Goal: Communication & Community: Answer question/provide support

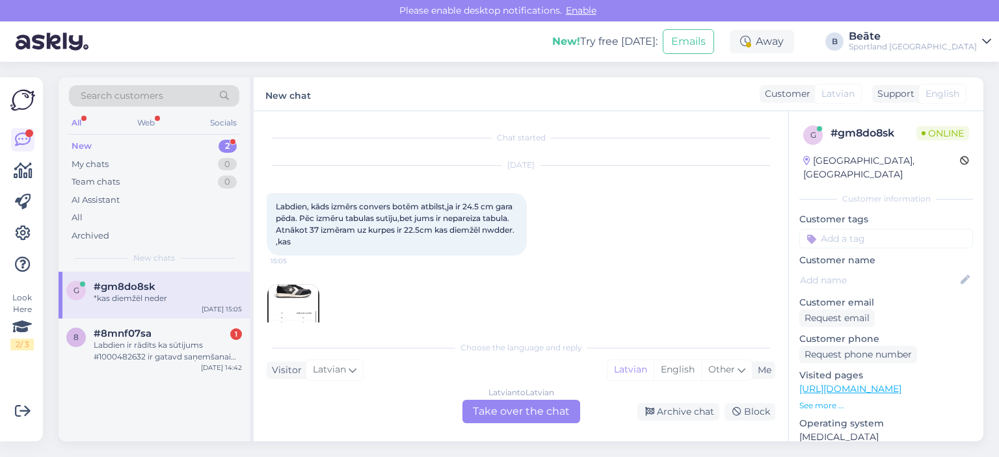
scroll to position [27, 0]
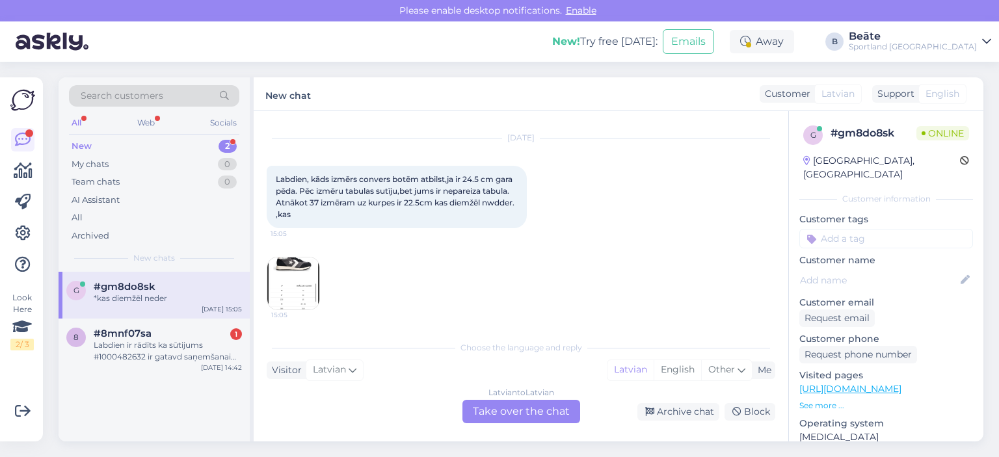
click at [286, 275] on img at bounding box center [293, 284] width 52 height 52
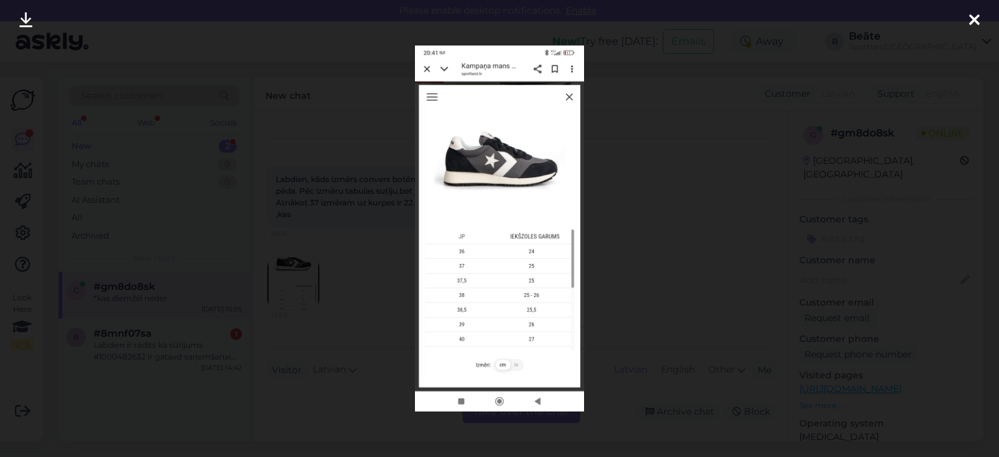
click at [674, 184] on div at bounding box center [499, 228] width 999 height 457
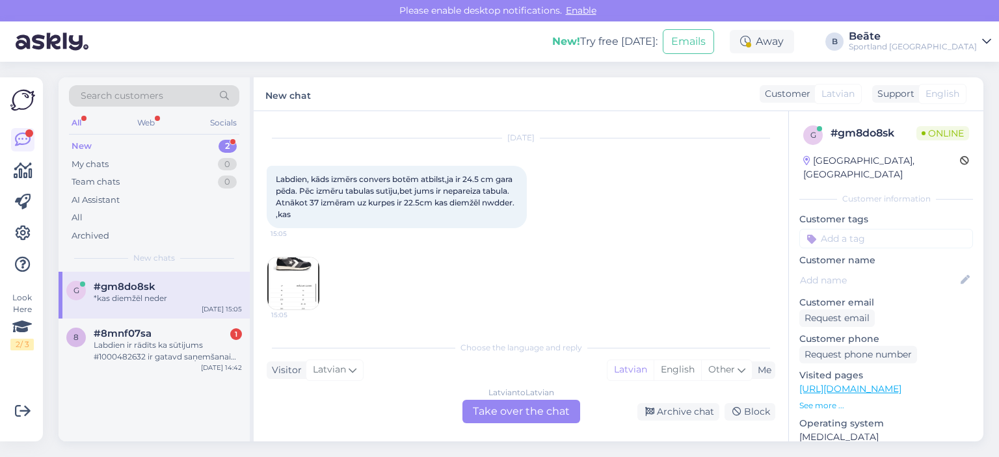
click at [289, 271] on img at bounding box center [293, 284] width 52 height 52
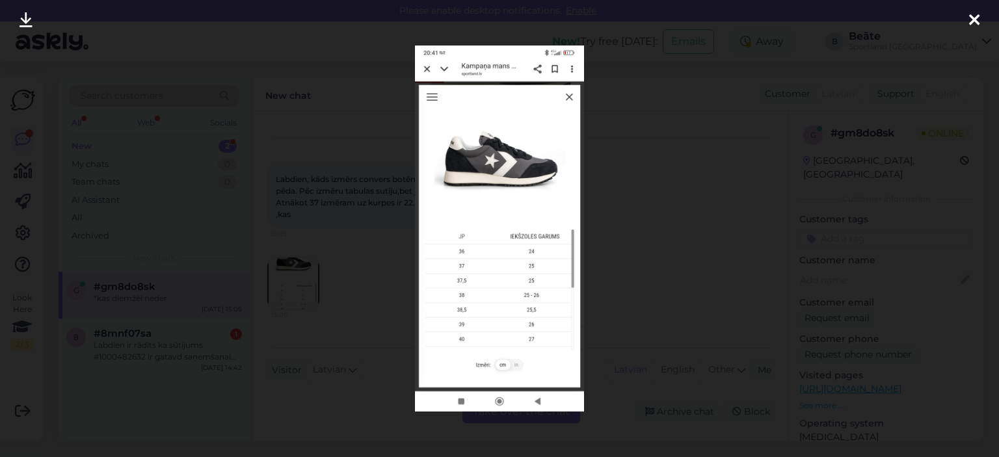
click at [674, 234] on div at bounding box center [499, 228] width 999 height 457
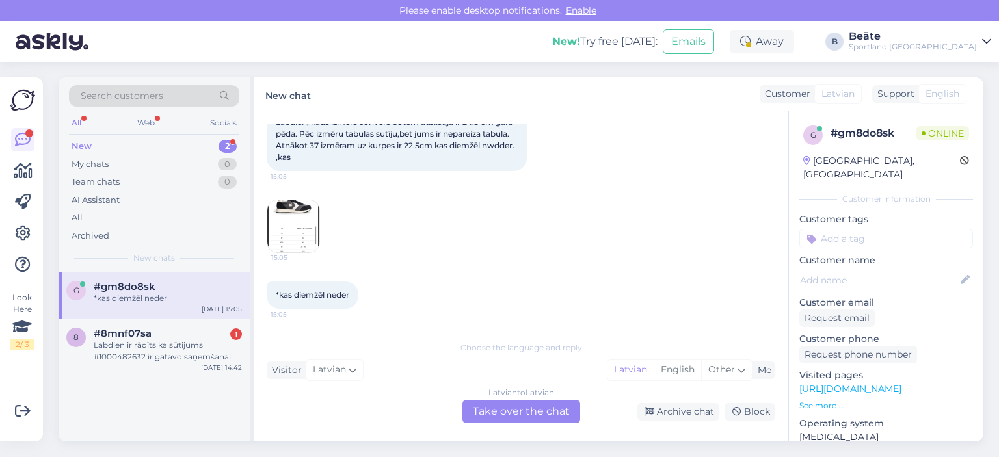
click at [526, 410] on div "Latvian to Latvian Take over the chat" at bounding box center [521, 411] width 118 height 23
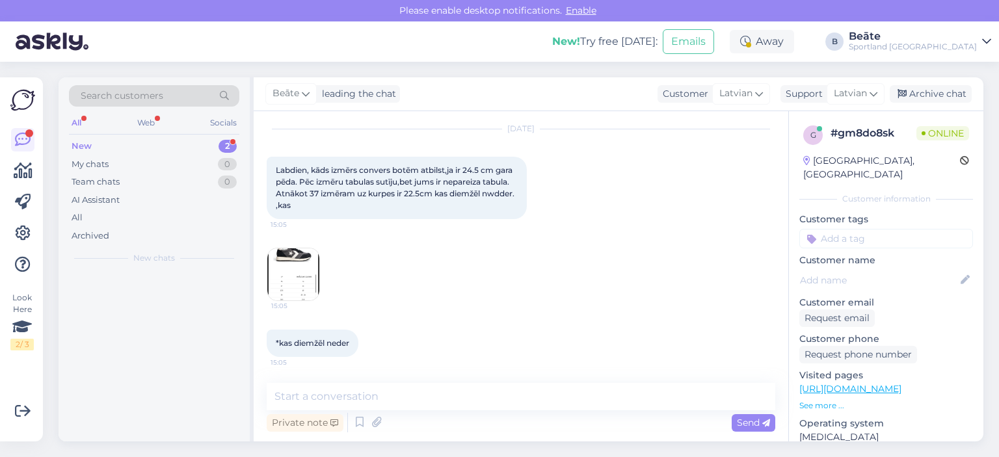
scroll to position [36, 0]
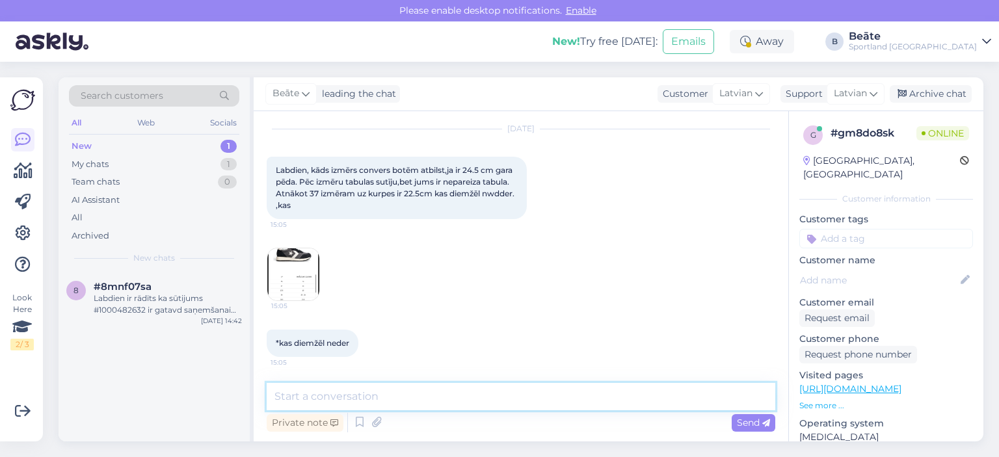
click at [526, 397] on textarea at bounding box center [521, 396] width 509 height 27
drag, startPoint x: 461, startPoint y: 395, endPoint x: 496, endPoint y: 353, distance: 55.4
click at [438, 396] on textarea "Labdien, paldies par informāciju." at bounding box center [521, 396] width 509 height 27
click at [496, 395] on textarea "Labdien, paldies par informāciju." at bounding box center [521, 396] width 509 height 27
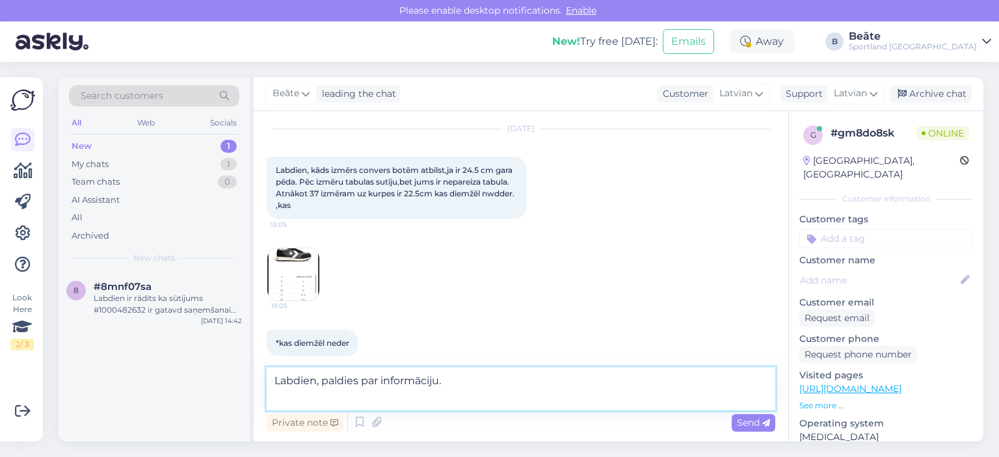
scroll to position [52, 0]
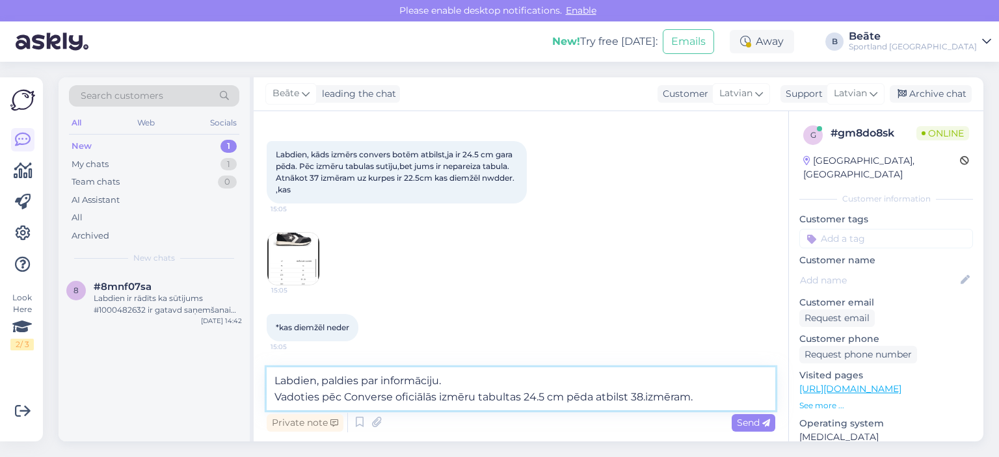
type textarea "Labdien, paldies par informāciju. Vadoties pēc Converse oficiālās izmēru tabult…"
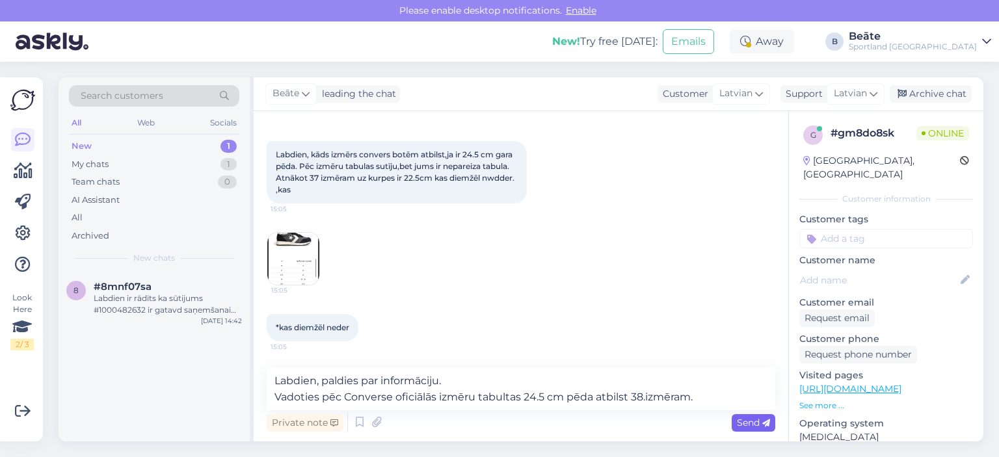
click at [758, 426] on span "Send" at bounding box center [753, 423] width 33 height 12
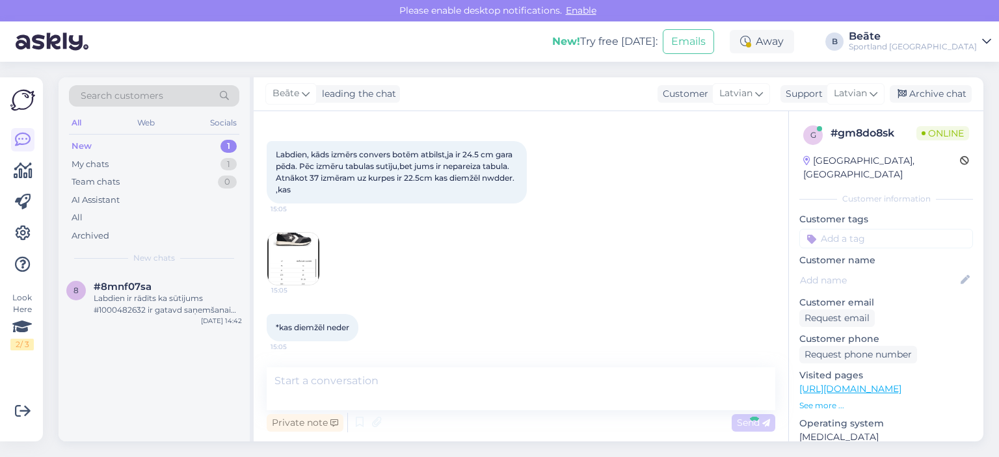
scroll to position [115, 0]
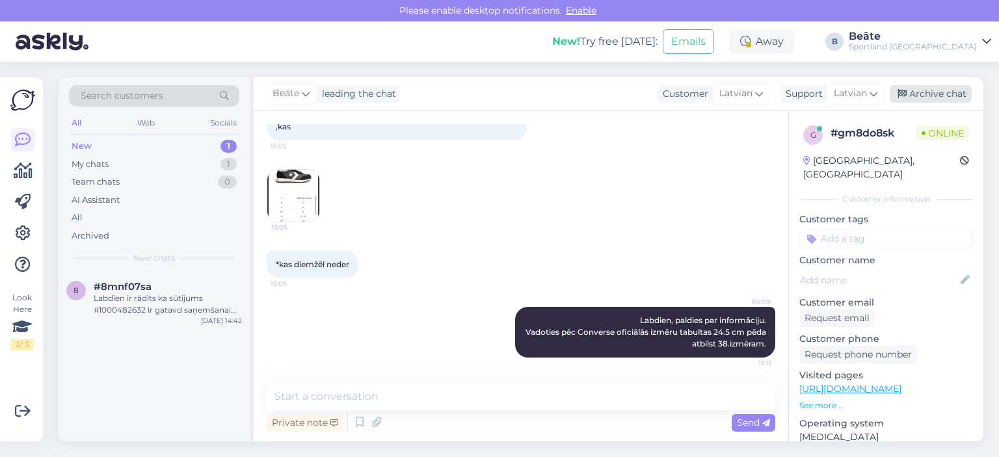
click at [934, 96] on div "Archive chat" at bounding box center [931, 94] width 82 height 18
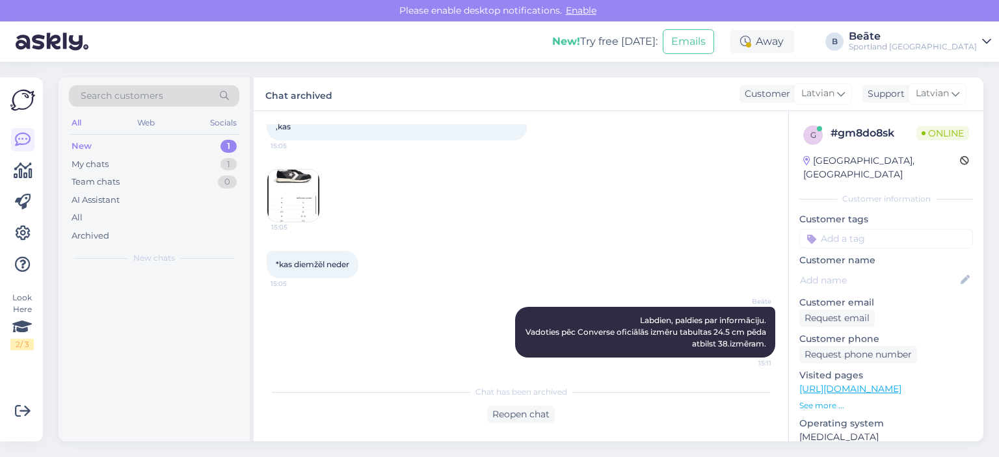
scroll to position [120, 0]
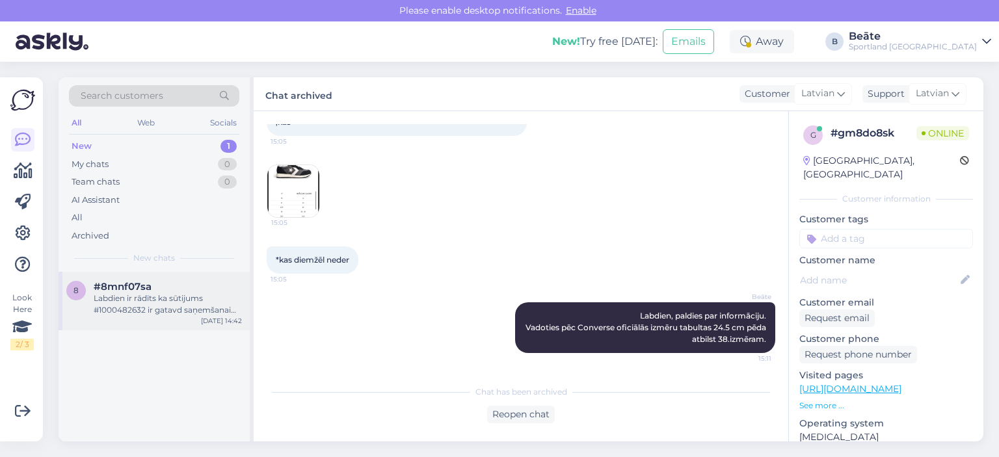
click at [168, 301] on div "Labdien ir rādīts ka sūtijums #1000482632 ir gatavd saņemšanai [DATE] jau, bet …" at bounding box center [168, 304] width 148 height 23
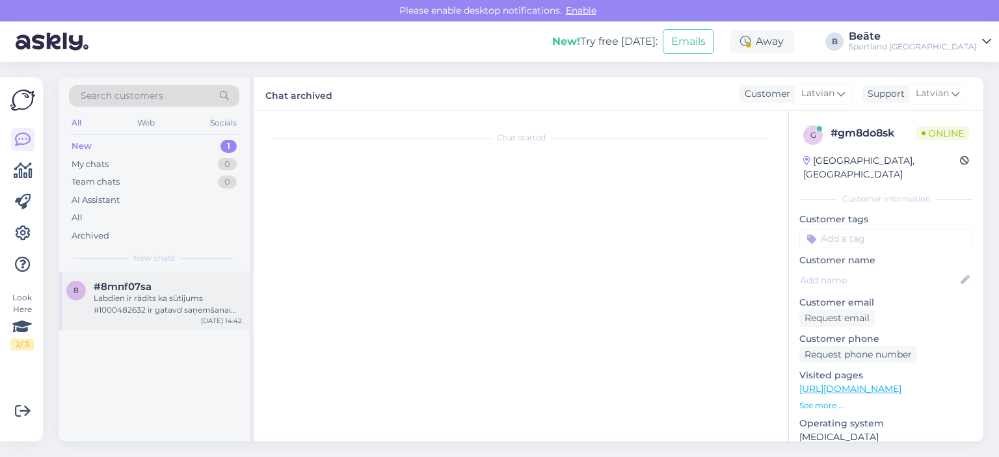
scroll to position [0, 0]
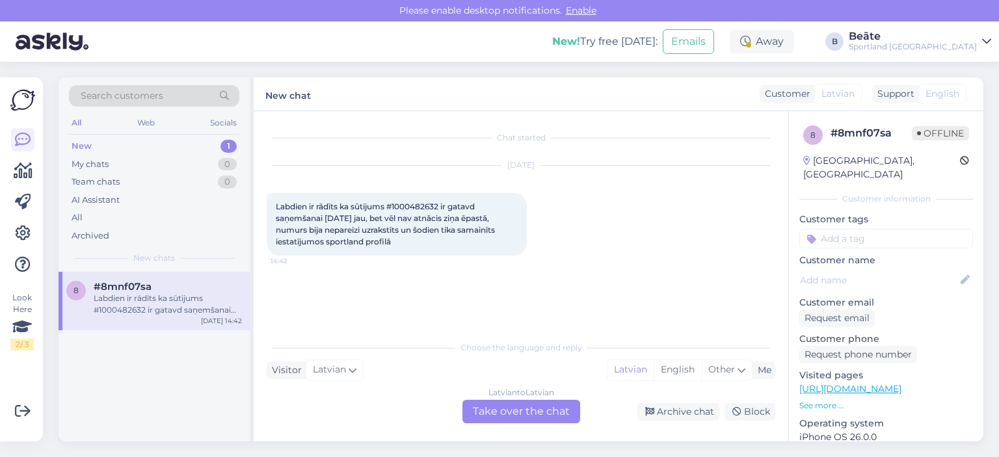
click at [409, 205] on span "Labdien ir rādīts ka sūtijums #1000482632 ir gatavd saņemšanai [DATE] jau, bet …" at bounding box center [386, 224] width 221 height 45
copy span "1000482632"
click at [495, 405] on div "Latvian to Latvian Take over the chat" at bounding box center [521, 411] width 118 height 23
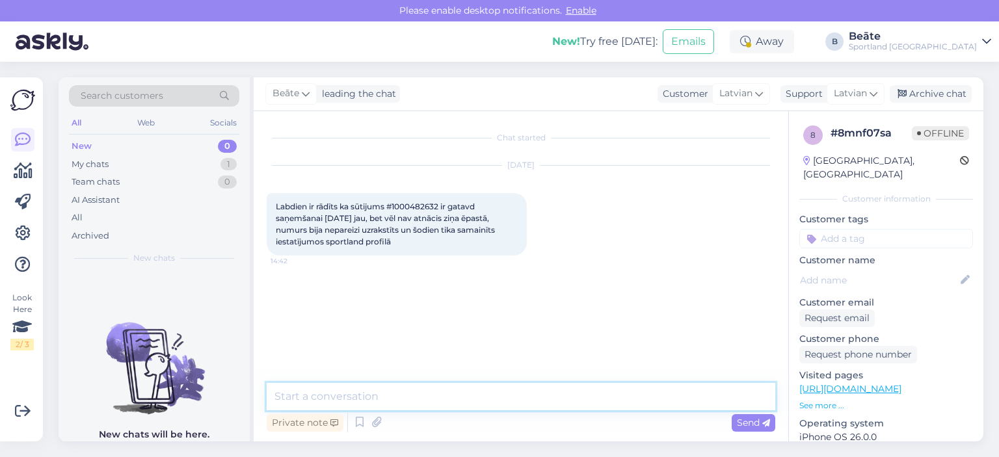
click at [498, 397] on textarea at bounding box center [521, 396] width 509 height 27
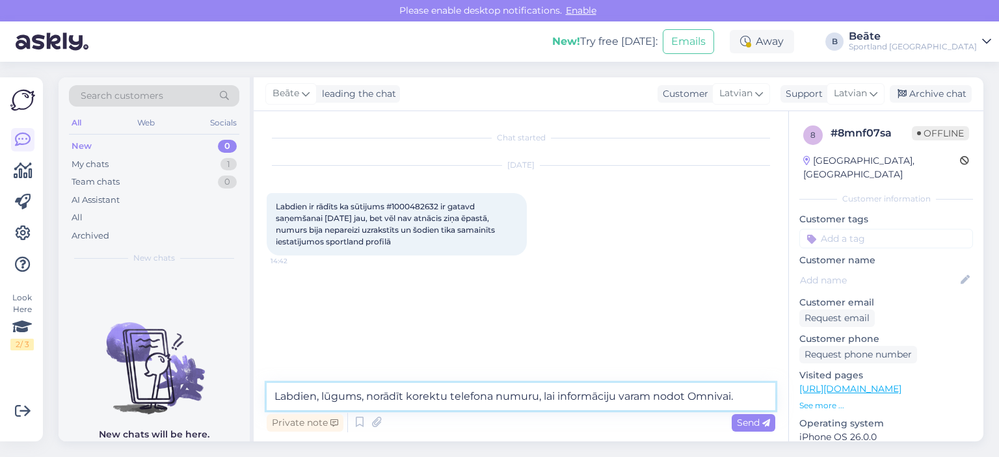
type textarea "Labdien, lūgums, norādīt korektu telefona numuru, lai informāciju varam nodot O…"
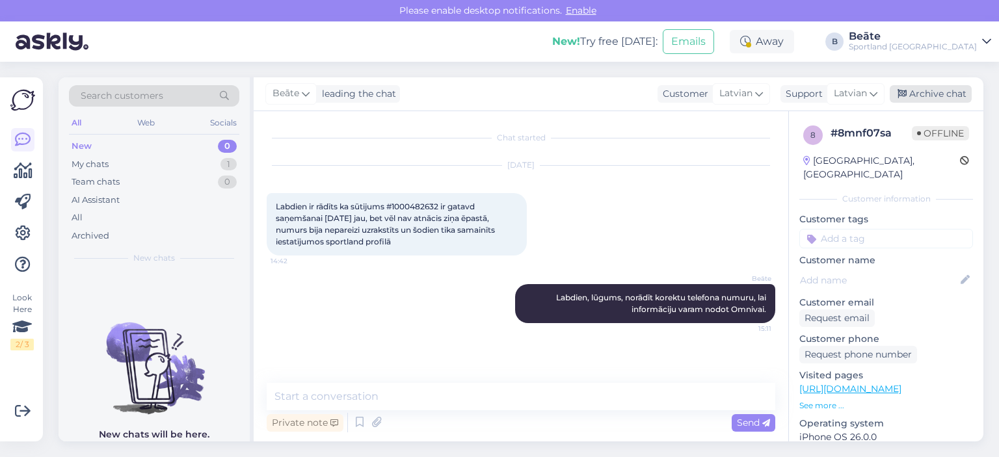
click at [916, 96] on div "Archive chat" at bounding box center [931, 94] width 82 height 18
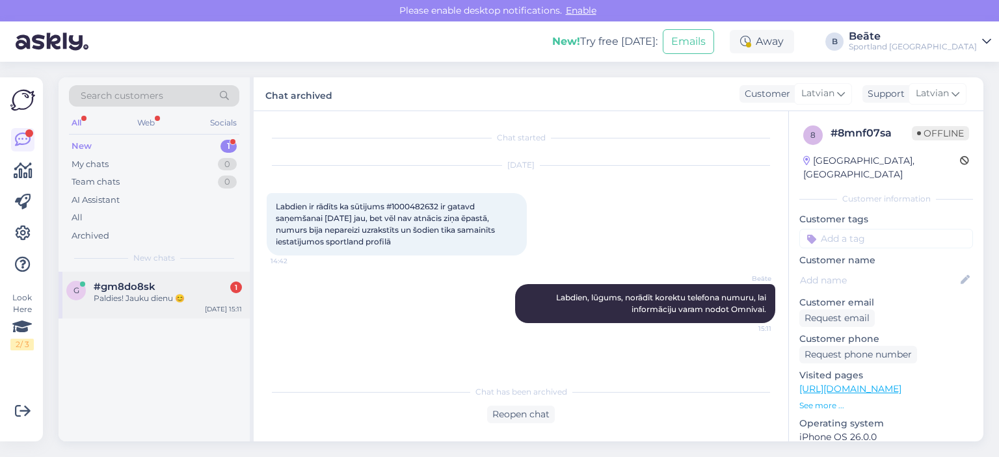
click at [190, 301] on div "Paldies! Jauku dienu 😊" at bounding box center [168, 299] width 148 height 12
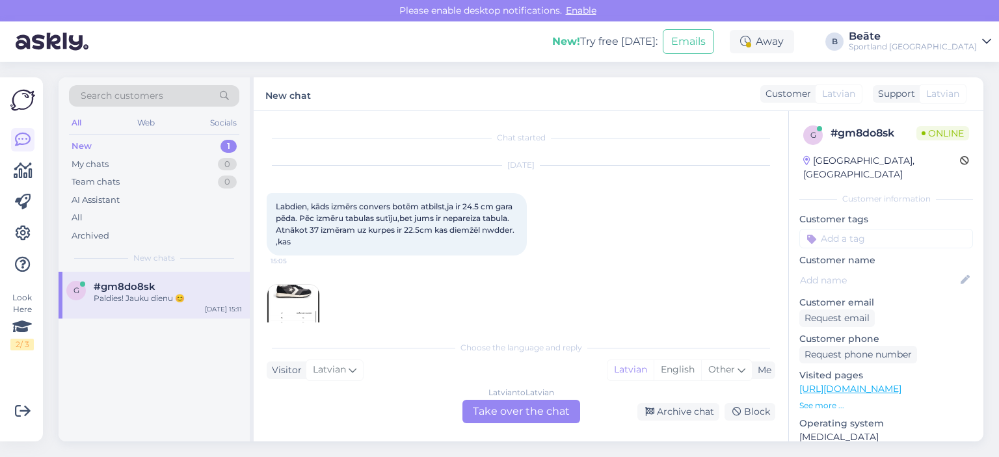
scroll to position [220, 0]
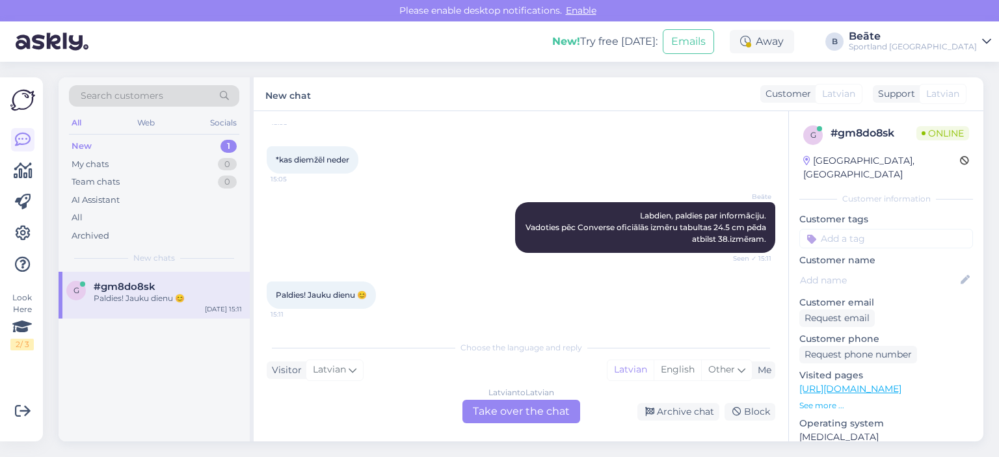
click at [525, 414] on div "Latvian to Latvian Take over the chat" at bounding box center [521, 411] width 118 height 23
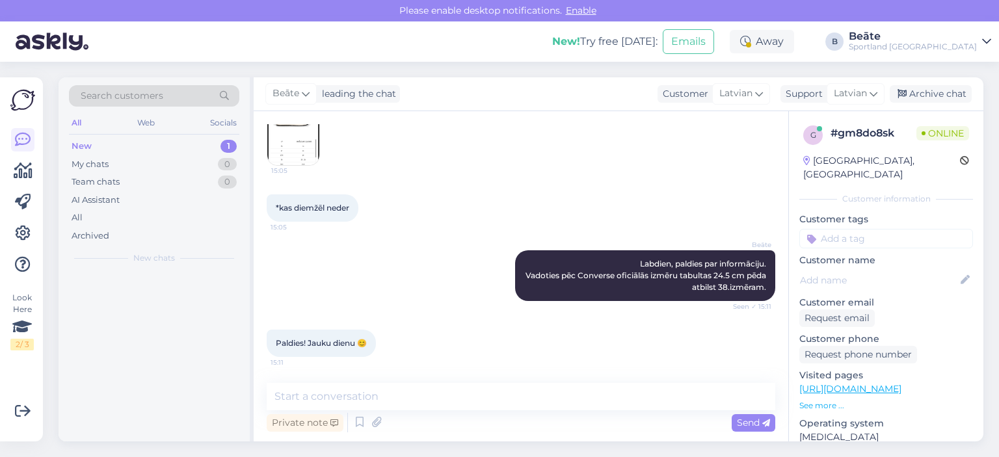
scroll to position [172, 0]
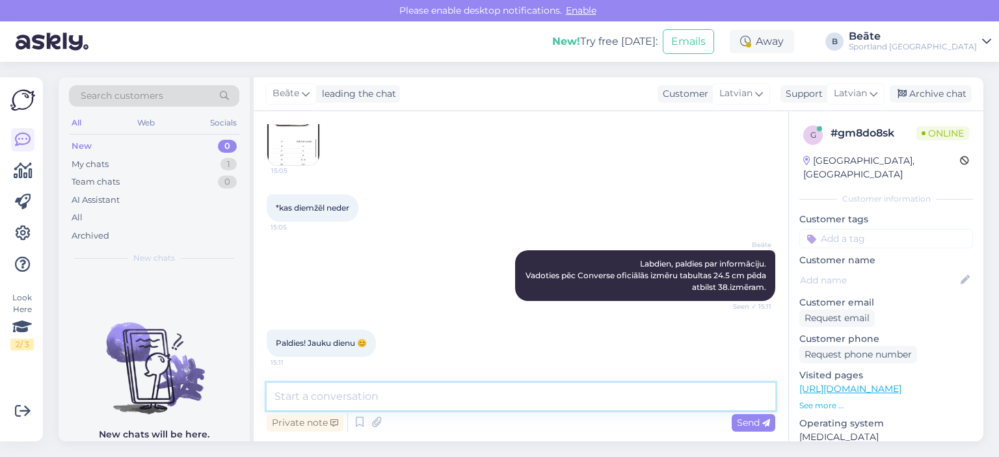
click at [513, 395] on textarea at bounding box center [521, 396] width 509 height 27
type textarea "Jums arī jauku dienu! :)"
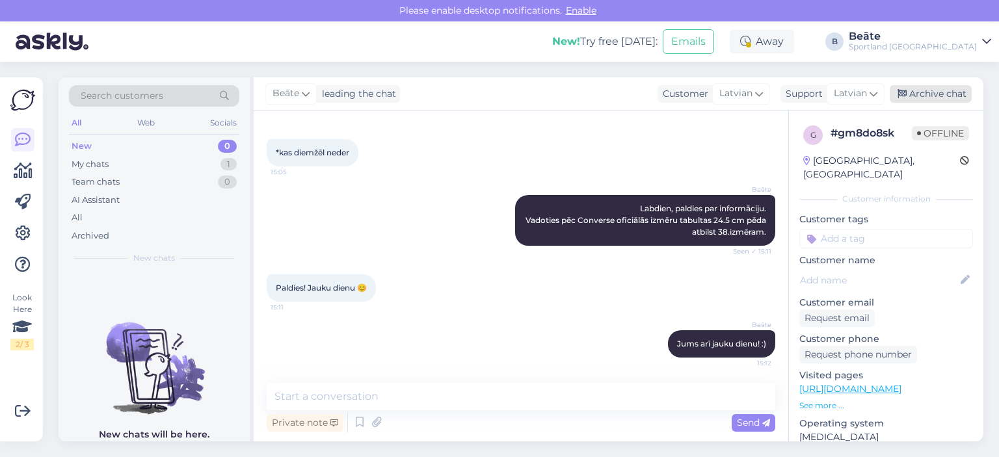
click at [933, 88] on div "Archive chat" at bounding box center [931, 94] width 82 height 18
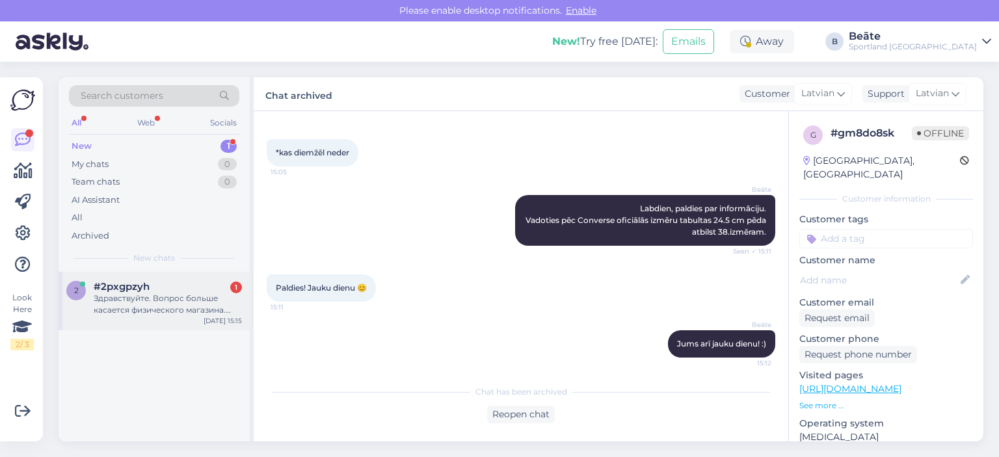
click at [157, 304] on div "Здравствуйте. Вопрос больше касается физического магазина. Купили кроссовки, во…" at bounding box center [168, 304] width 148 height 23
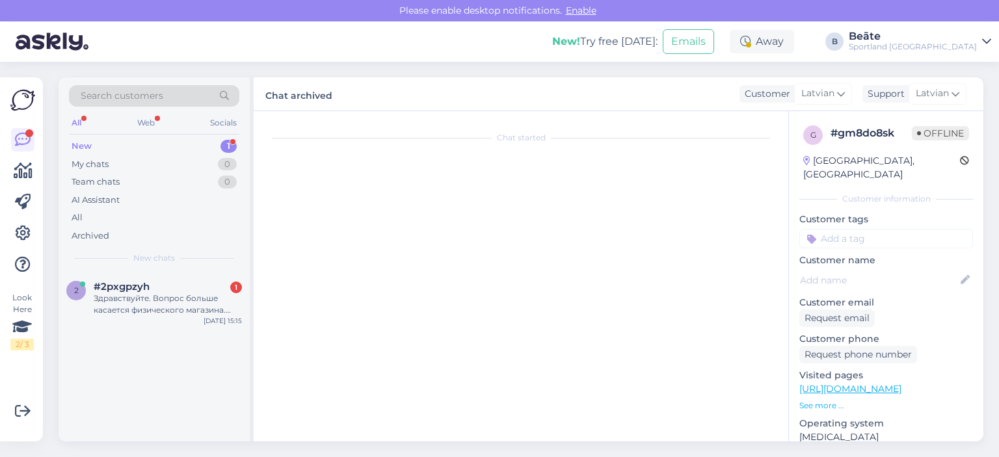
scroll to position [5, 0]
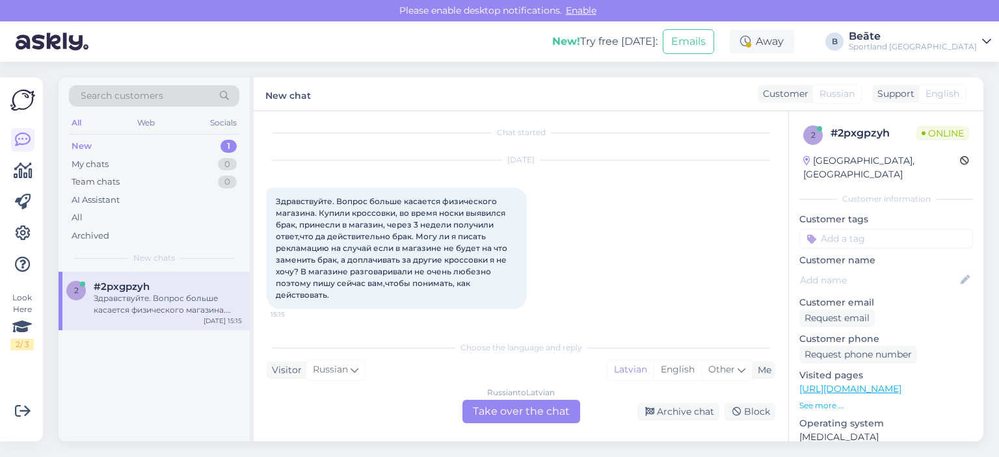
click at [535, 416] on div "Russian to Latvian Take over the chat" at bounding box center [521, 411] width 118 height 23
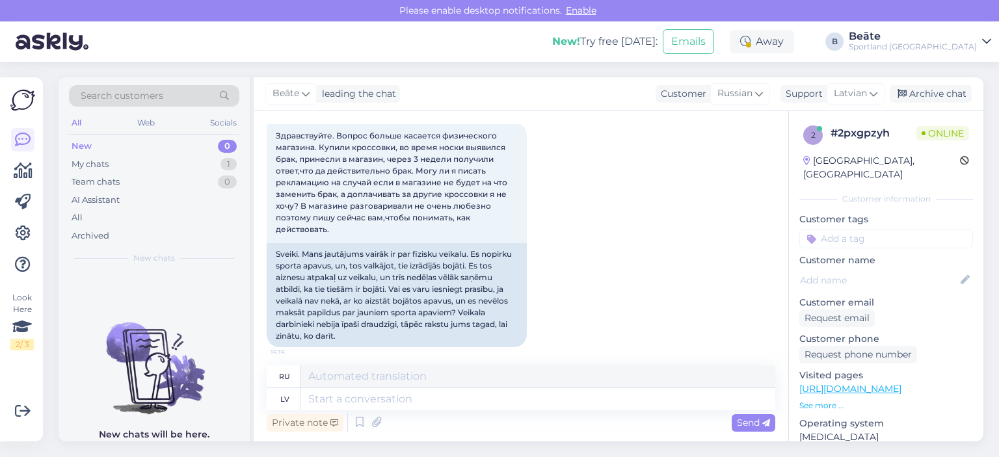
scroll to position [78, 0]
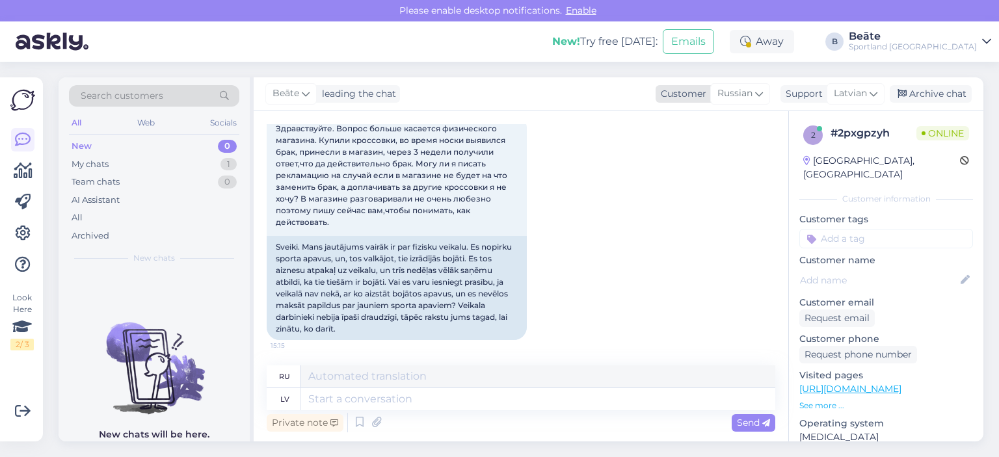
click at [738, 93] on span "Russian" at bounding box center [734, 94] width 35 height 14
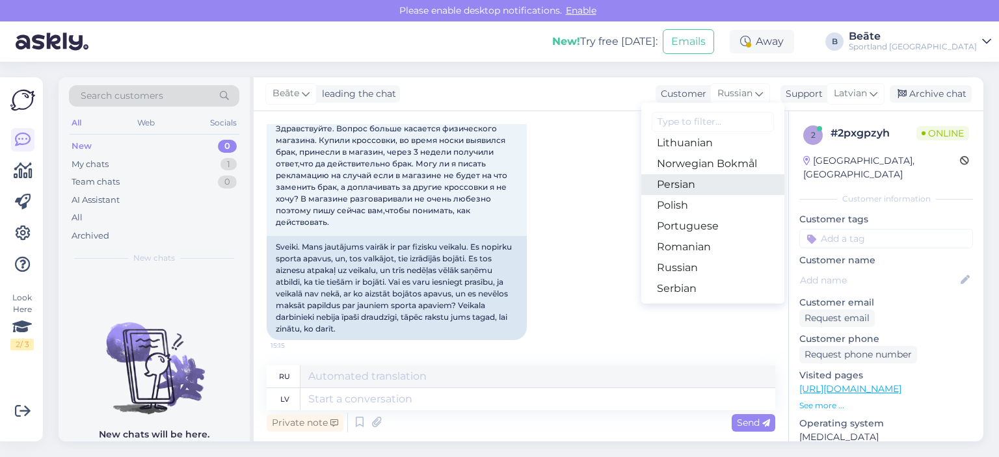
scroll to position [339, 0]
click at [676, 191] on link "Latvian" at bounding box center [712, 187] width 143 height 21
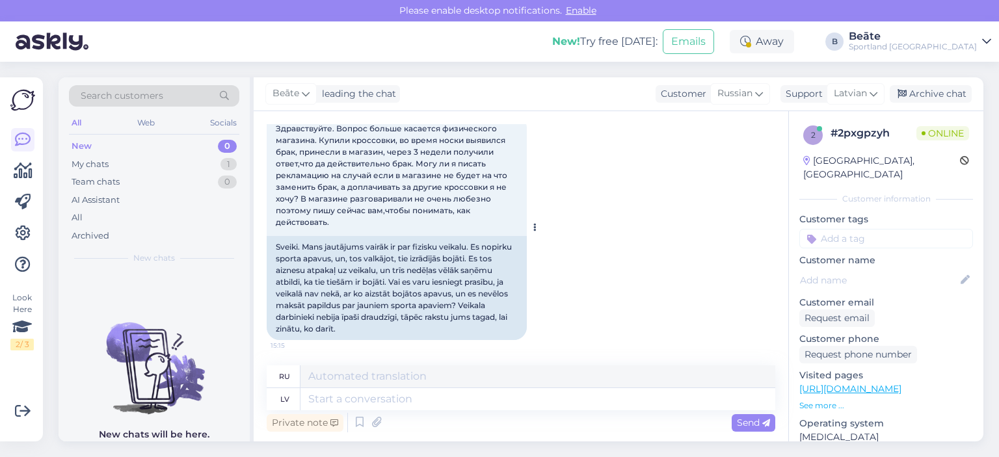
scroll to position [61, 0]
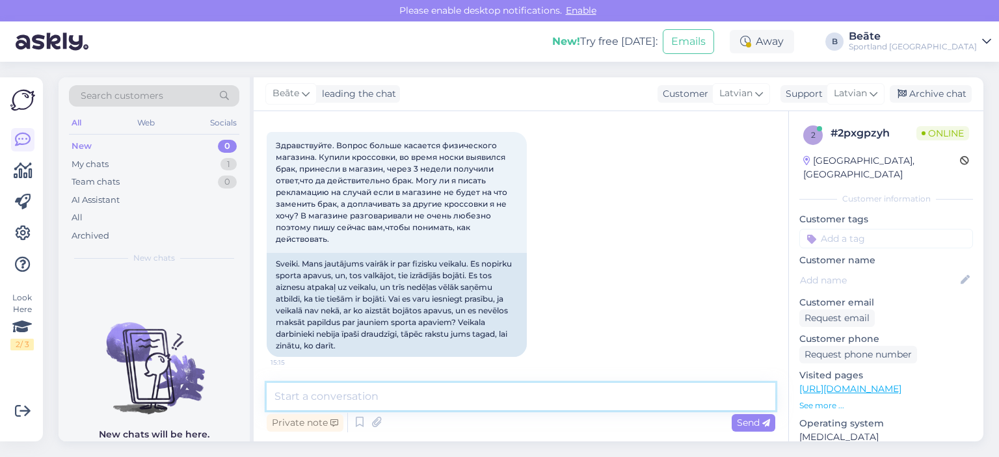
click at [505, 388] on textarea at bounding box center [521, 396] width 509 height 27
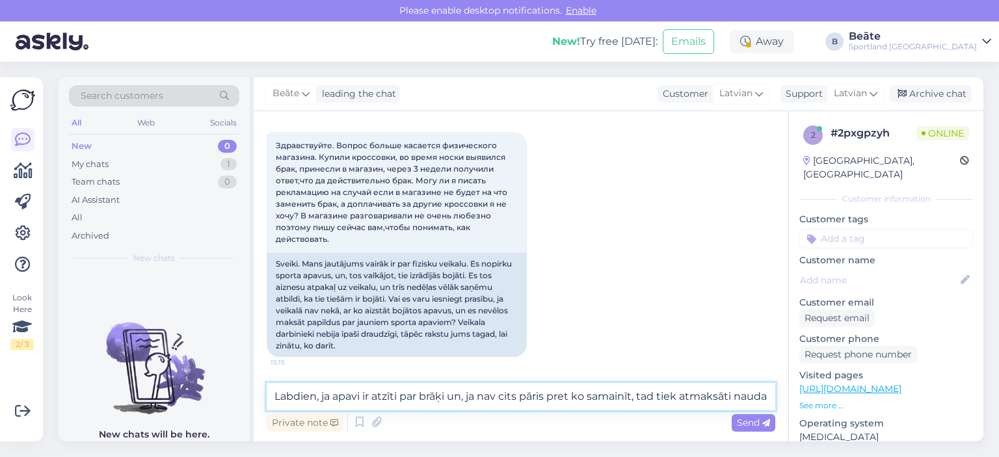
scroll to position [77, 0]
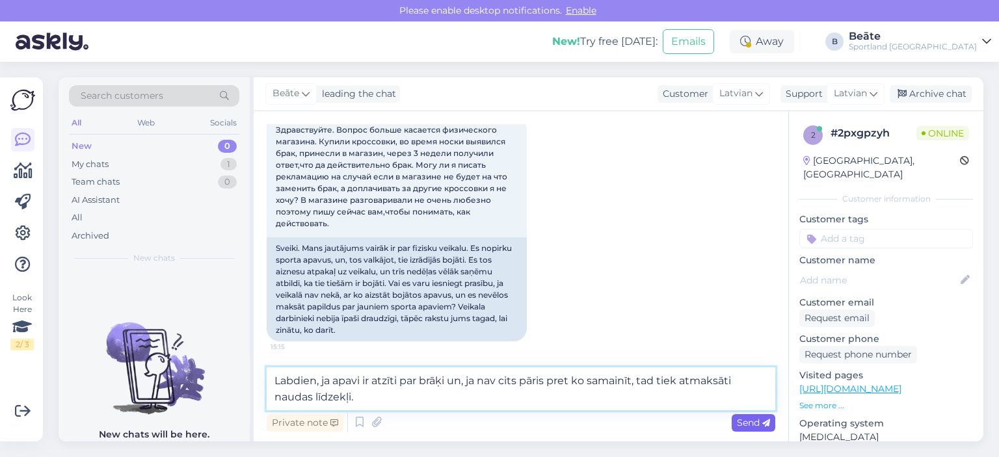
type textarea "Labdien, ja apavi ir atzīti par brāķi un, ja nav cits pāris pret ko samainīt, t…"
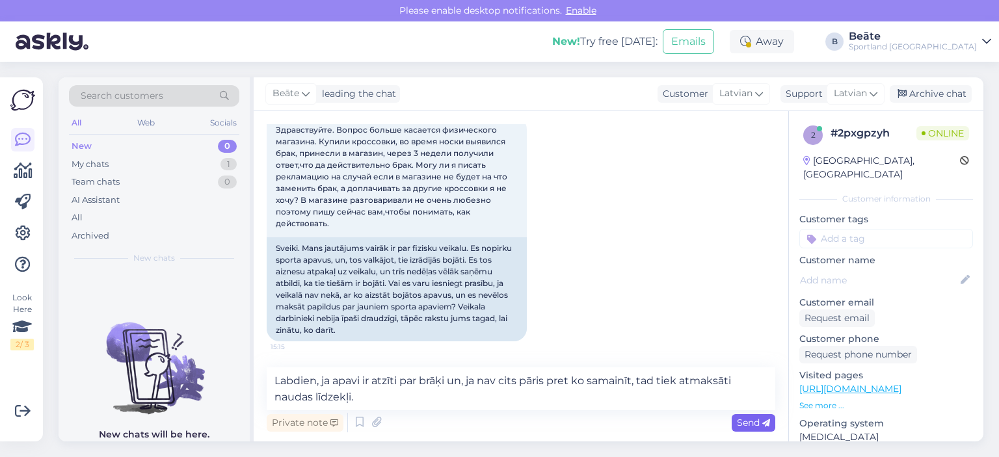
click at [750, 424] on span "Send" at bounding box center [753, 423] width 33 height 12
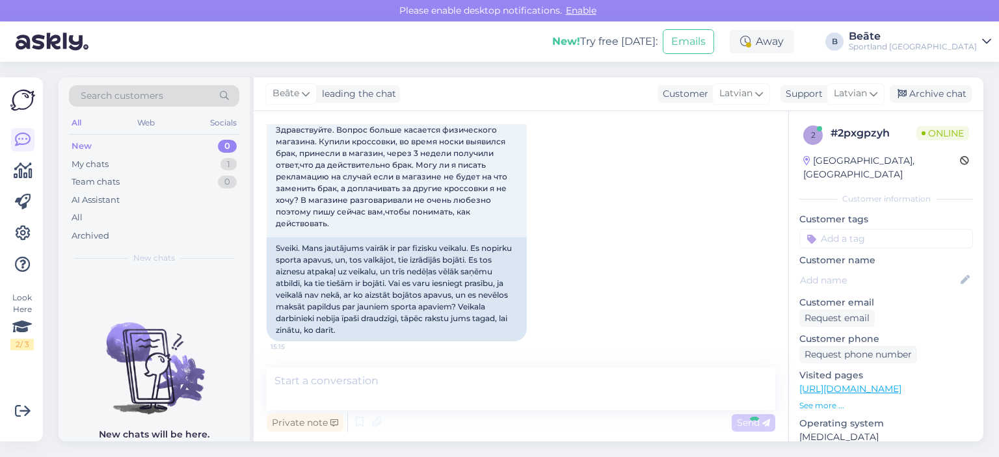
scroll to position [129, 0]
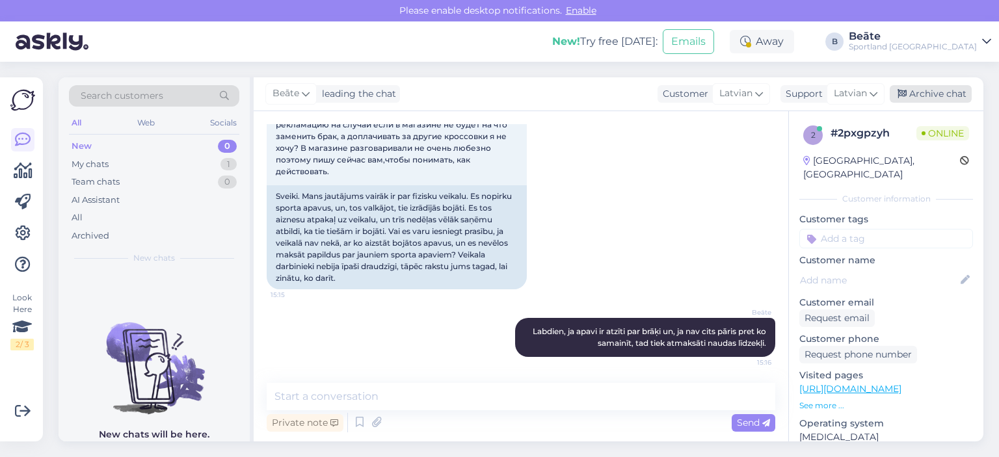
click at [922, 101] on div "Archive chat" at bounding box center [931, 94] width 82 height 18
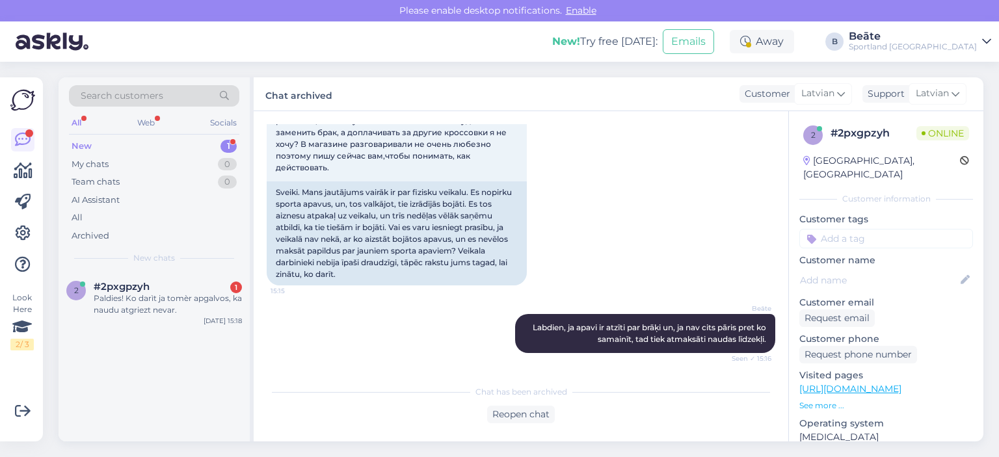
scroll to position [189, 0]
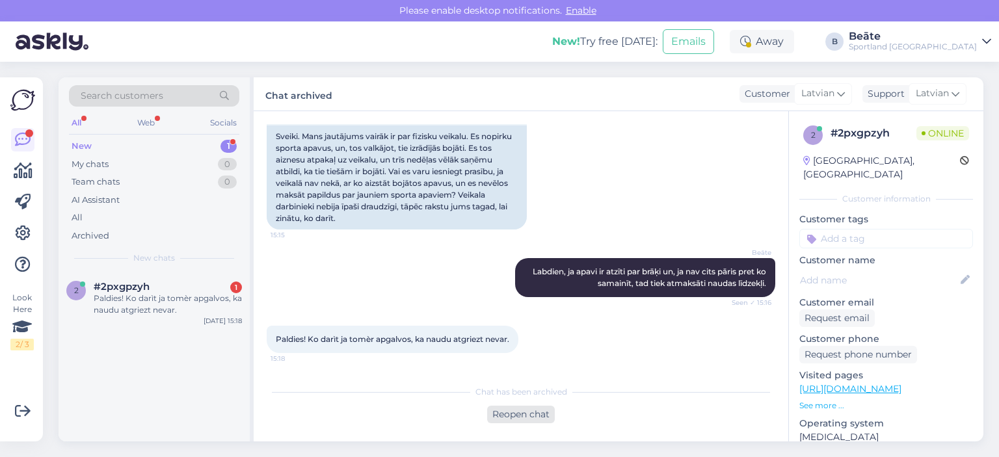
click at [505, 420] on div "Reopen chat" at bounding box center [521, 415] width 68 height 18
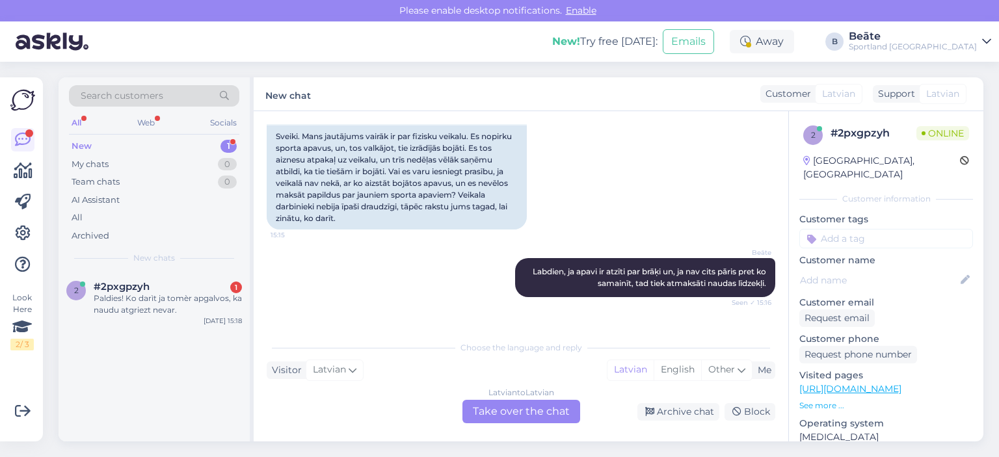
click at [517, 416] on div "Latvian to Latvian Take over the chat" at bounding box center [521, 411] width 118 height 23
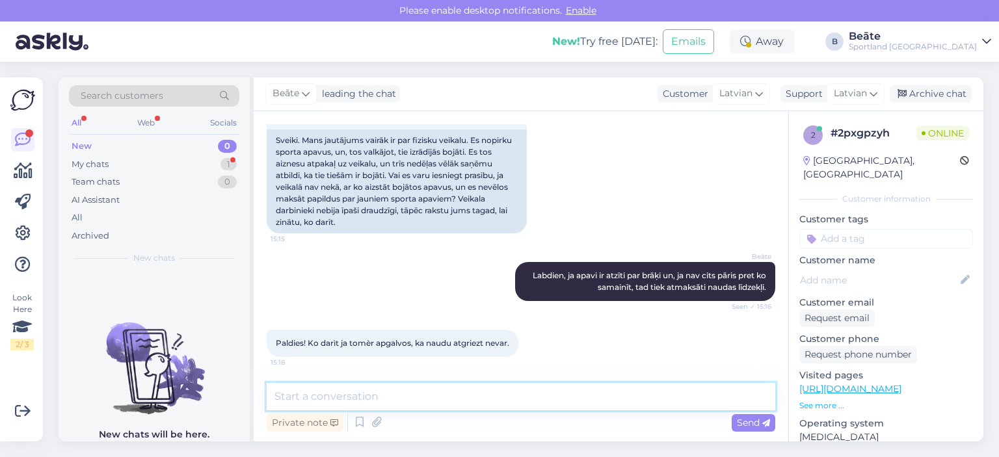
click at [510, 400] on textarea at bounding box center [521, 396] width 509 height 27
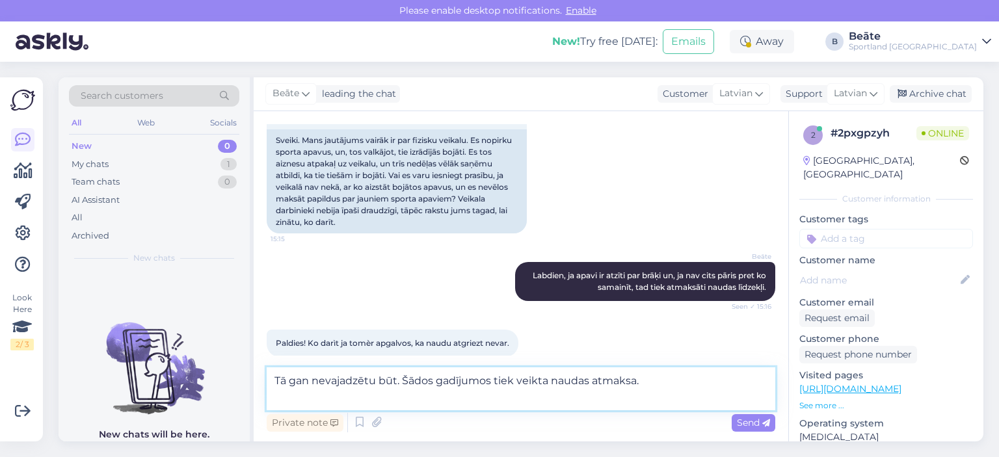
scroll to position [189, 0]
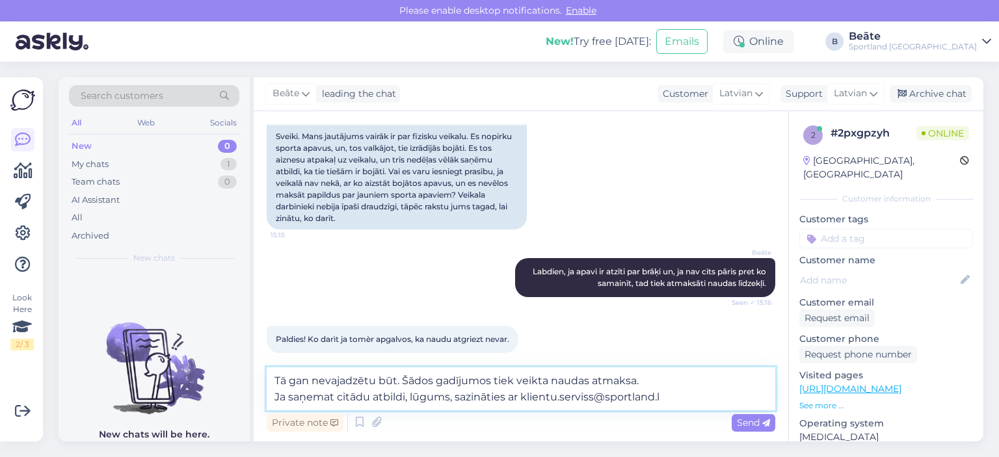
type textarea "Tā gan nevajadzētu būt. Šādos gadījumos tiek veikta naudas atmaksa. Ja saņemat …"
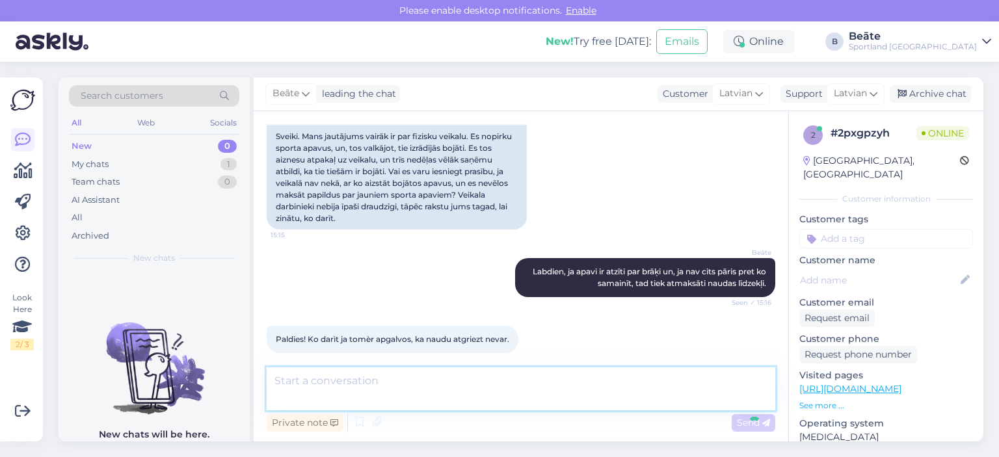
scroll to position [276, 0]
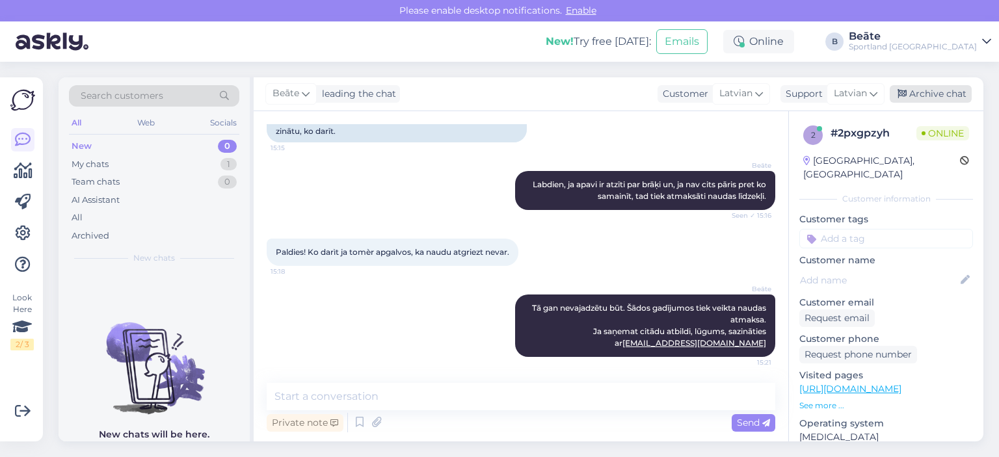
click at [899, 92] on icon at bounding box center [902, 94] width 9 height 9
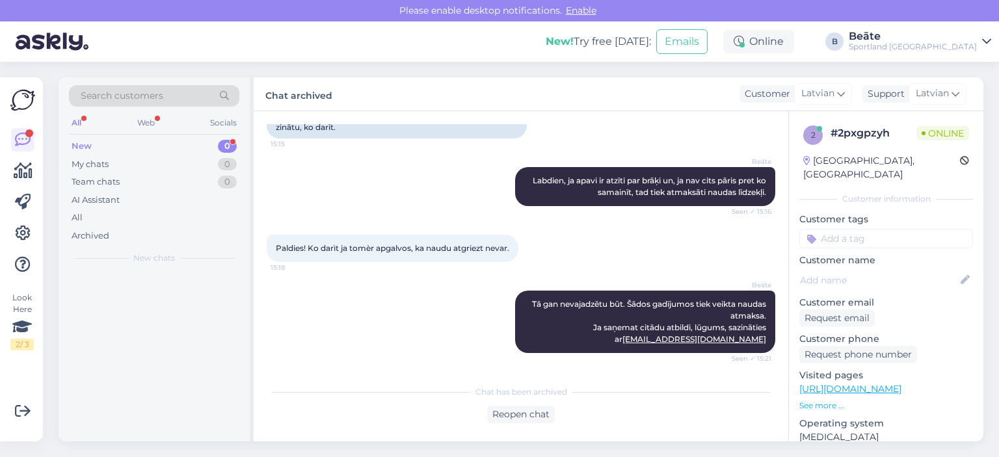
scroll to position [336, 0]
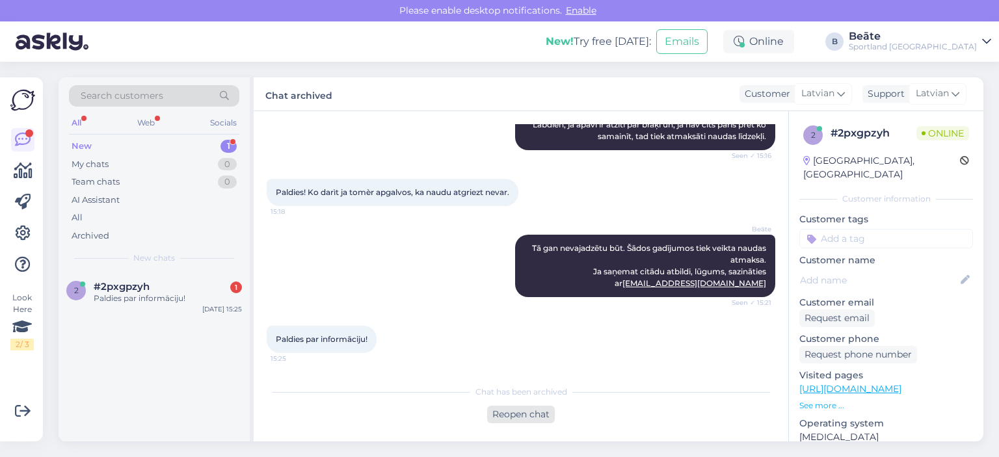
click at [526, 415] on div "Reopen chat" at bounding box center [521, 415] width 68 height 18
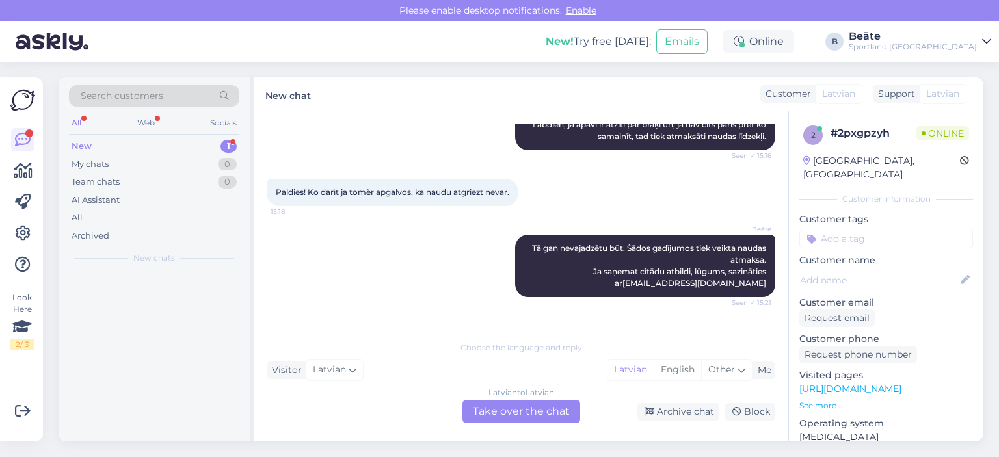
scroll to position [350, 0]
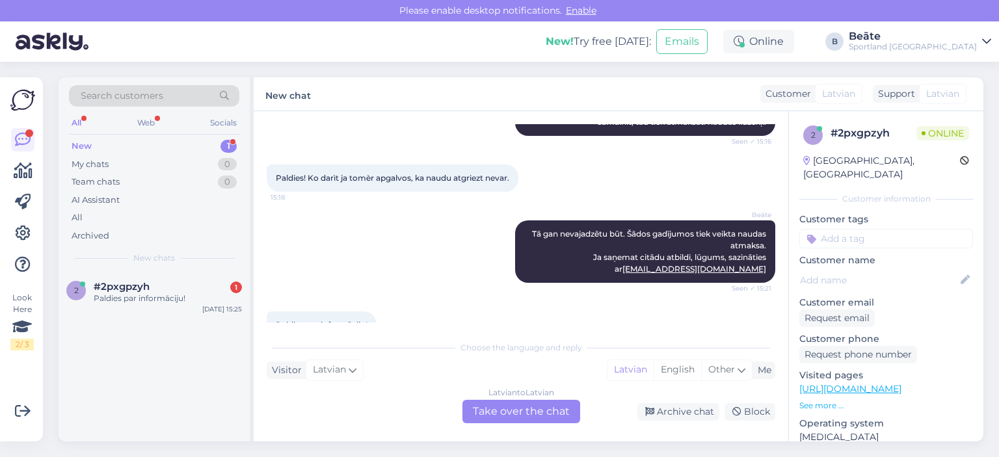
click at [526, 410] on div "Latvian to Latvian Take over the chat" at bounding box center [521, 411] width 118 height 23
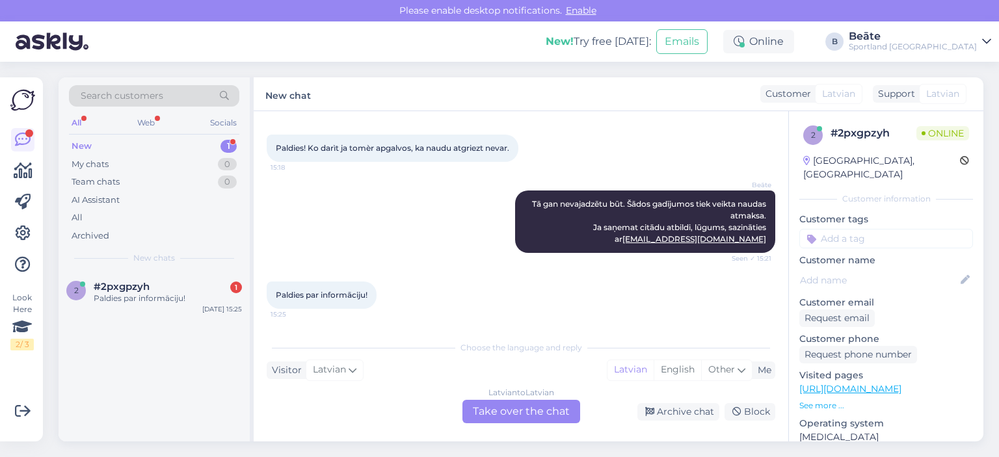
click at [538, 418] on div "Latvian to Latvian Take over the chat" at bounding box center [521, 411] width 118 height 23
click at [662, 412] on div "Archive chat" at bounding box center [678, 412] width 82 height 18
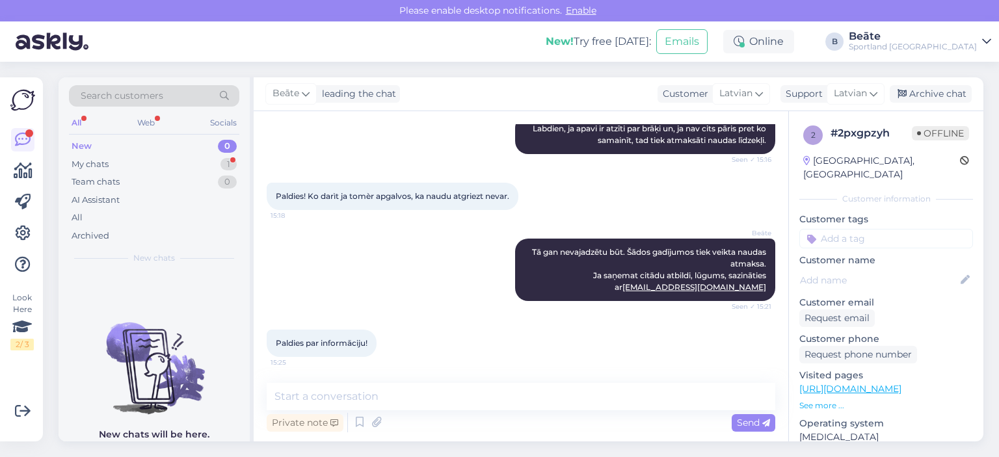
scroll to position [332, 0]
click at [915, 92] on div "Archive chat" at bounding box center [931, 94] width 82 height 18
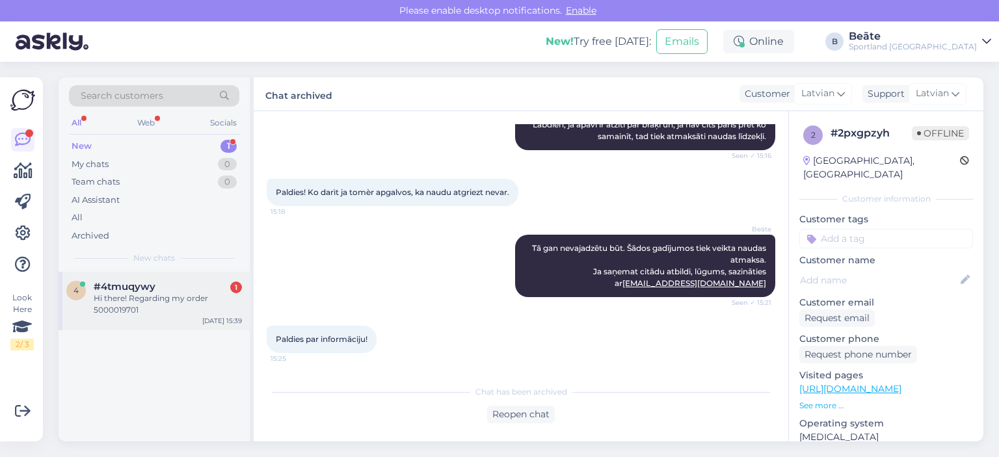
click at [156, 295] on div "Hi there! Regarding my order 5000019701" at bounding box center [168, 304] width 148 height 23
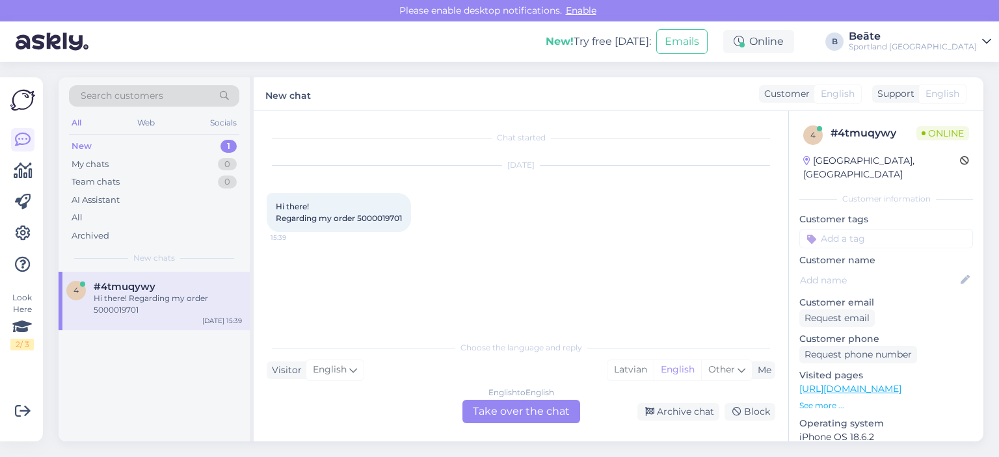
click at [505, 410] on div "English to English Take over the chat" at bounding box center [521, 411] width 118 height 23
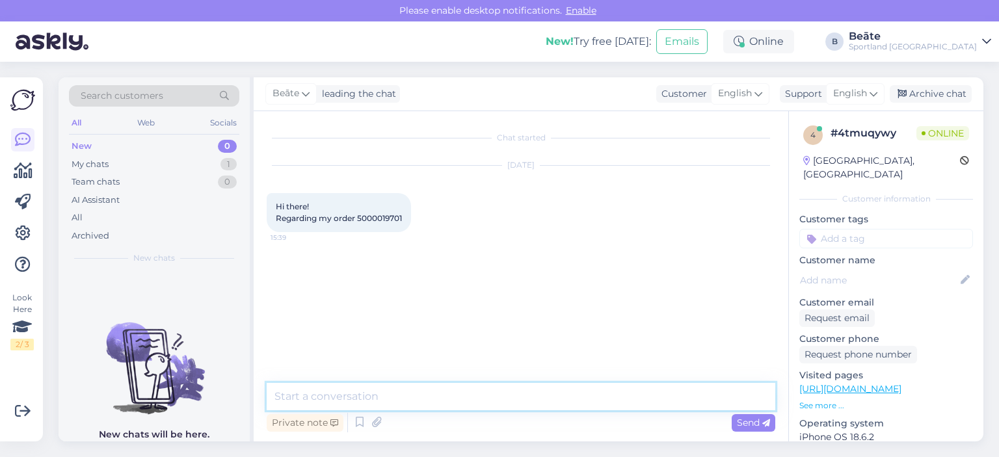
click at [505, 410] on textarea at bounding box center [521, 396] width 509 height 27
click at [861, 89] on span "English" at bounding box center [850, 94] width 34 height 14
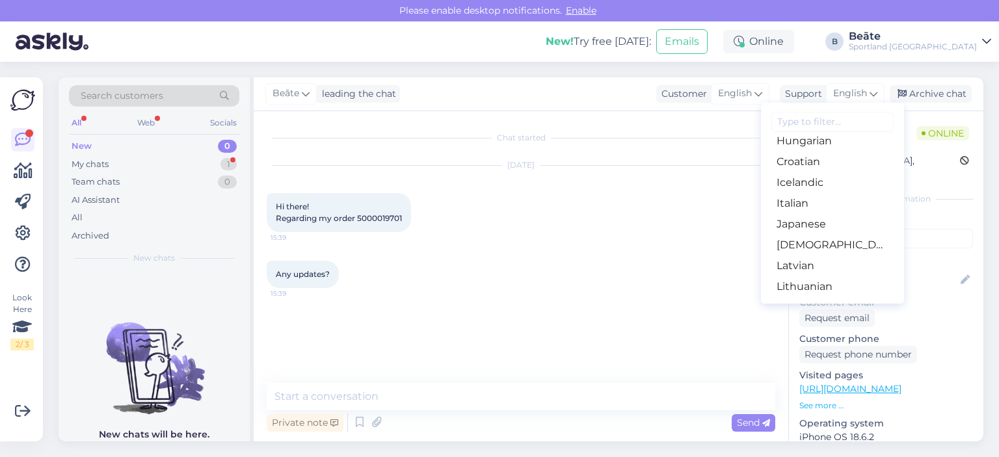
scroll to position [265, 0]
click at [781, 257] on link "Latvian" at bounding box center [832, 260] width 143 height 21
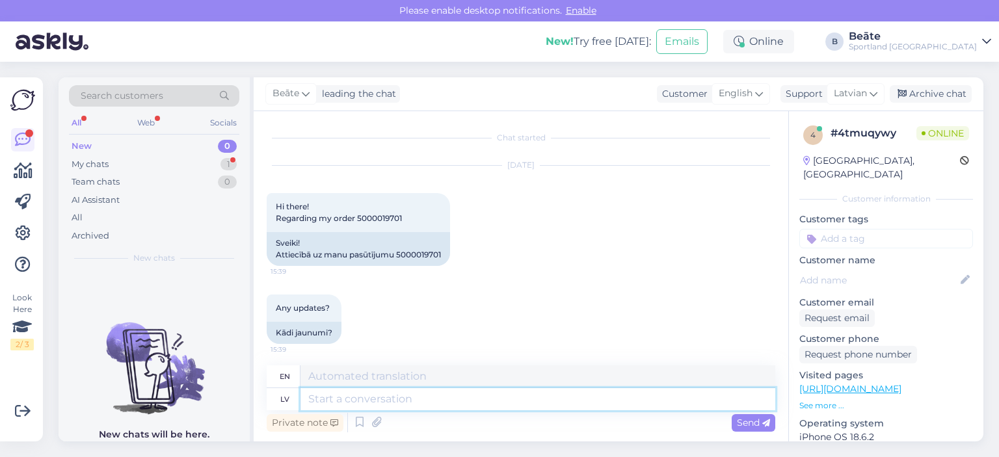
click at [499, 397] on textarea at bounding box center [537, 399] width 475 height 22
type textarea "Sveiki"
type textarea "Hello"
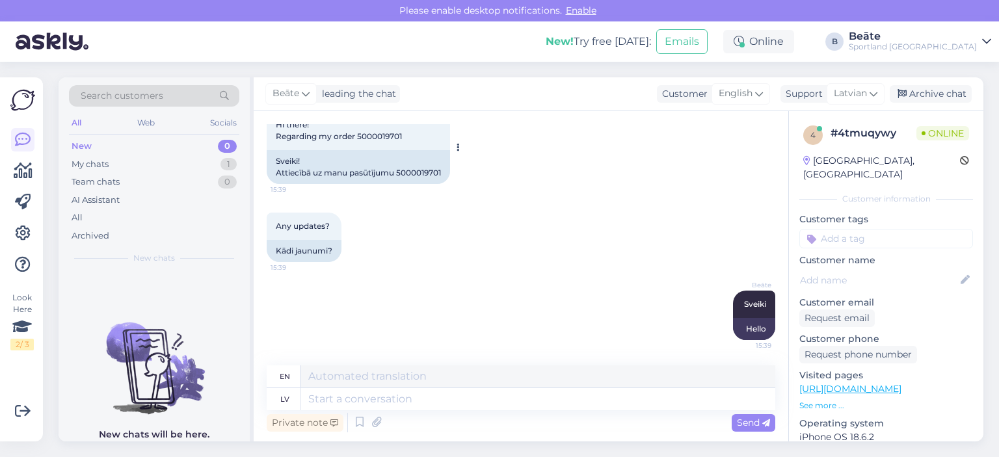
click at [418, 168] on div "Sveiki! Attiecībā uz manu pasūtījumu 5000019701" at bounding box center [358, 167] width 183 height 34
copy div "5000019701"
click at [407, 392] on textarea at bounding box center [537, 399] width 475 height 22
type textarea "v"
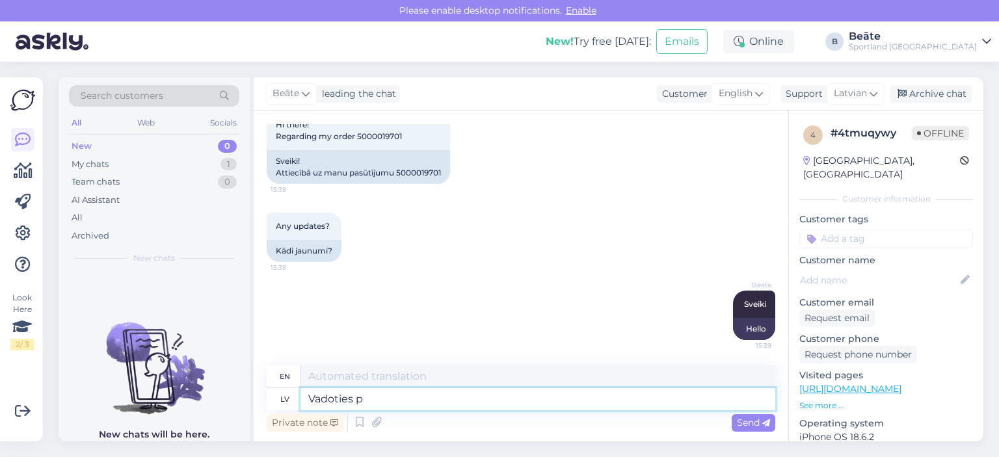
type textarea "Vadoties pē"
type textarea "Guided by"
type textarea "Vadoties pēc sistēmā no"
type textarea "Guided by the system"
type textarea "Vadoties pēc sistēmā norādītās in"
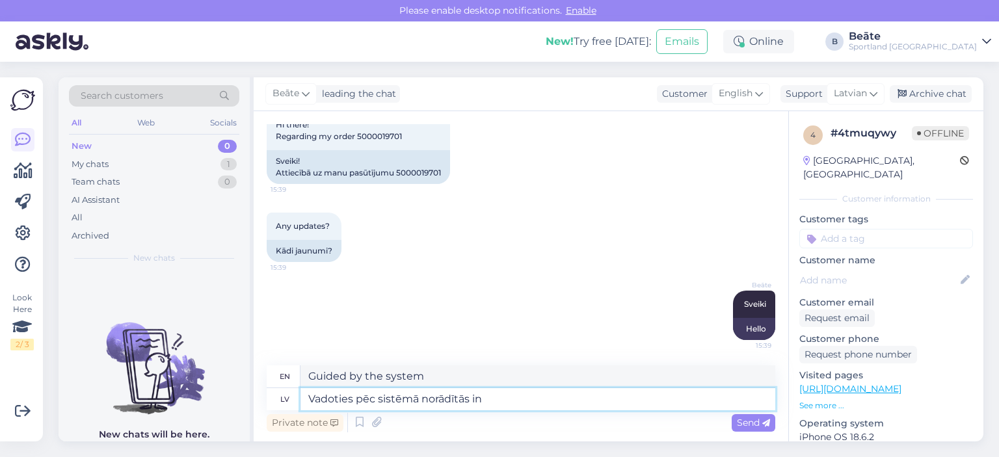
type textarea "Based on what is specified in the system"
type textarea "Vadoties pēc sistēmā norādītās informācijas, re"
type textarea "Based on the information provided in the system,"
type textarea "Vadoties pēc sistēmā norādītās informācijas, redzam, ka"
type textarea "Based on the information provided in the system, we see that"
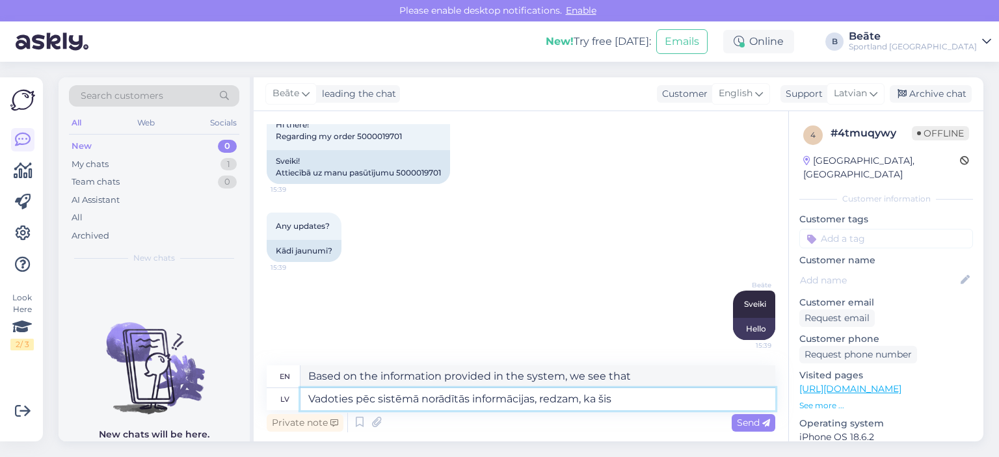
type textarea "Vadoties pēc sistēmā norādītās informācijas, redzam, ka šis p"
type textarea "Based on the information provided in the system, we see that this"
type textarea "Vadoties pēc sistēmā norādītās informācijas, redzam, ka šis pasūtījums na"
type textarea "Based on the information provided in the system, we see that this order"
type textarea "Vadoties pēc sistēmā norādītās informācijas, redzam, ka šis pasūtījums nav a"
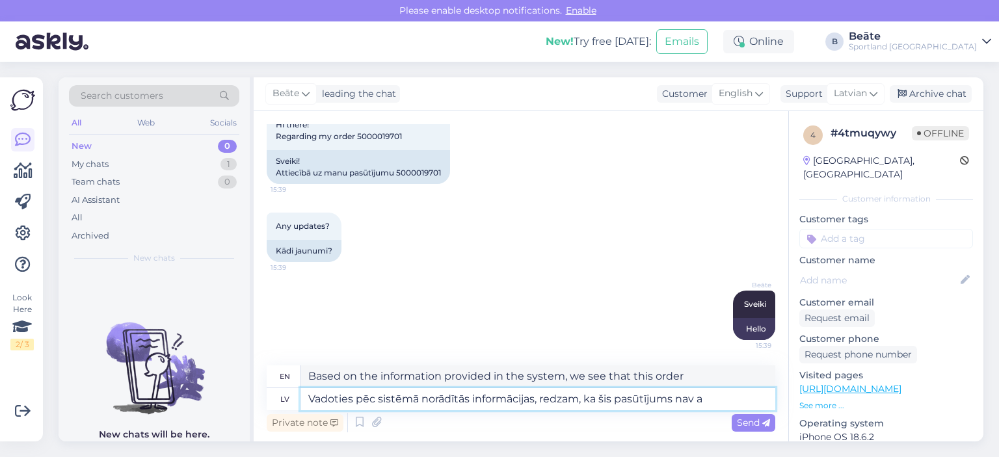
type textarea "Based on the information provided in the system, we see that this order is not"
type textarea "Vadoties pēc sistēmā norādītās informācijas, redzam, ka šis pasūtījums nav apst…"
type textarea "Based on the information provided in the system, we see that this order has not…"
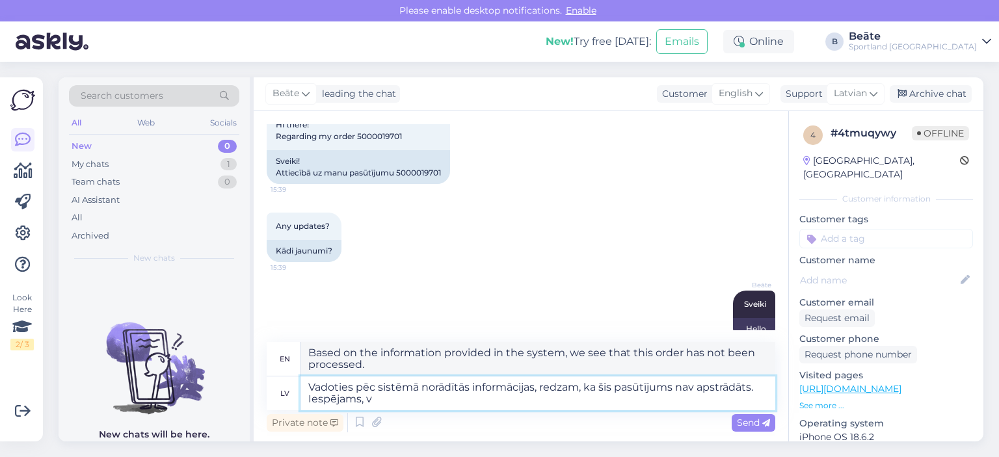
type textarea "Vadoties pēc sistēmā norādītās informācijas, redzam, ka šis pasūtījums nav apst…"
type textarea "Based on the information provided in the system, we see that this order has not…"
type textarea "Vadoties pēc sistēmā norādītās informācijas, redzam, ka šis pasūtījums nav apst…"
type textarea "Based on the information provided in the system, we see that this order has not…"
type textarea "Vadoties pēc sistēmā norādītās informācijas, redzam, ka šis pasūtījums nav apst…"
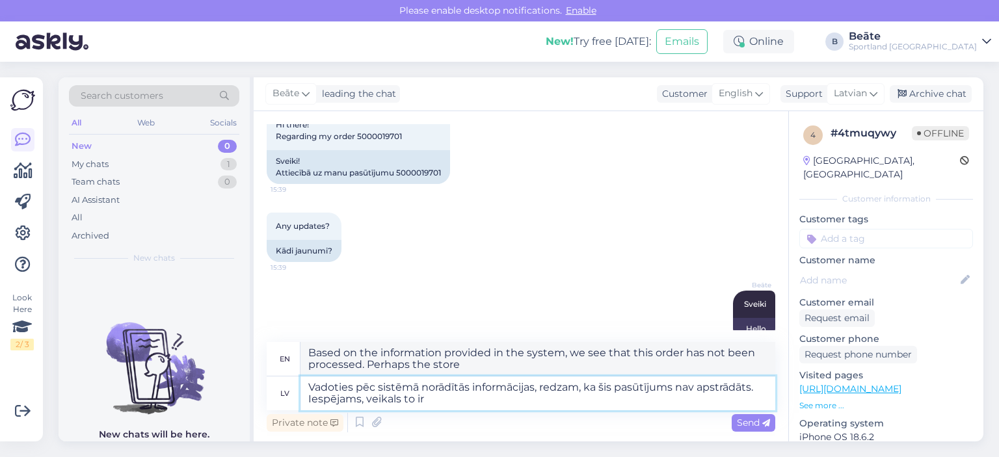
type textarea "Based on the information provided in the system, we see that this order has not…"
type textarea "Vadoties pēc sistēmā norādītās informācijas, redzam, ka šis pasūtījums nav apst…"
type textarea "Based on the information provided in the system, we see that this order has not…"
type textarea "Vadoties pēc sistēmā norādītās informācijas, redzam, ka šis pasūtījums nav apst…"
type textarea "Based on the information provided in the system, we see that this order has not…"
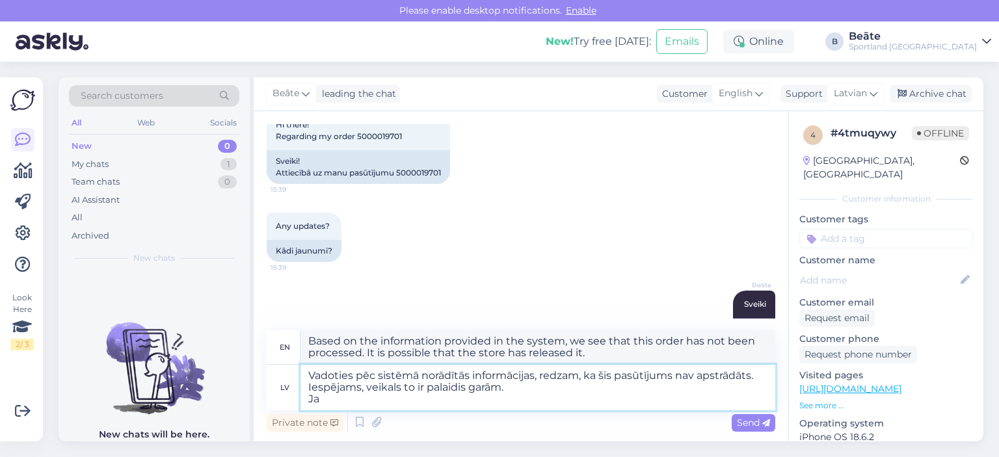
type textarea "Vadoties pēc sistēmā norādītās informācijas, redzam, ka šis pasūtījums nav apst…"
type textarea "Based on the information provided in the system, we see that this order has not…"
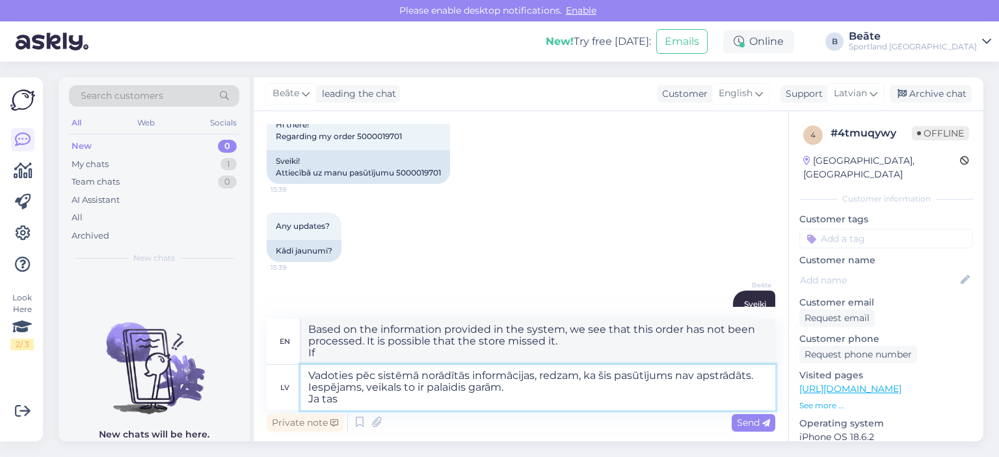
type textarea "Vadoties pēc sistēmā norādītās informācijas, redzam, ka šis pasūtījums nav apst…"
type textarea "Based on the information provided in the system, we see that this order has not…"
type textarea "Vadoties pēc sistēmā norādītās informācijas, redzam, ka šis pasūtījums nav apst…"
type textarea "Based on the information provided in the system, we see that this order has not…"
type textarea "Vadoties pēc sistēmā norādītās informācijas, redzam, ka šis pasūtījums nav apst…"
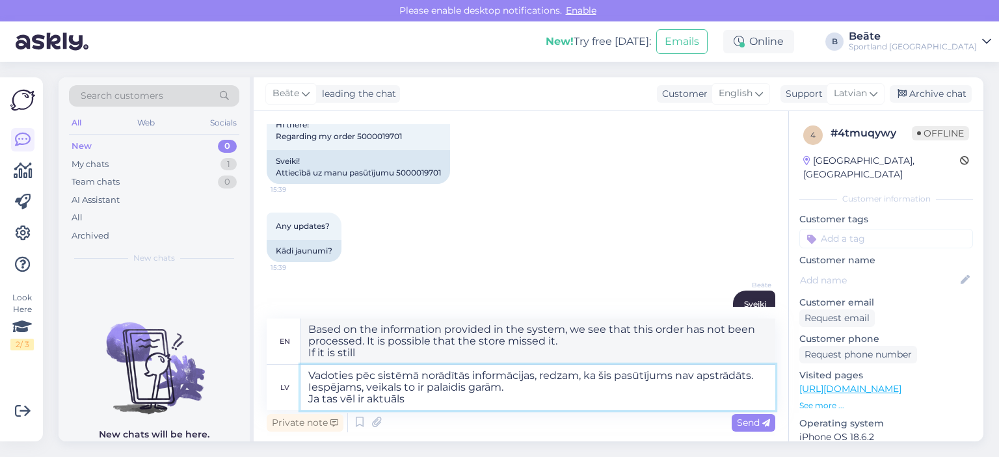
type textarea "Based on the information provided in the system, we see that this order has not…"
type textarea "Vadoties pēc sistēmā norādītās informācijas, redzam, ka šis pasūtījums nav apst…"
type textarea "Based on the information provided in the system, we see that this order has not…"
type textarea "Vadoties pēc sistēmā norādītās informācijas, redzam, ka šis pasūtījums nav apst…"
type textarea "Based on the information provided in the system, we see that this order has not…"
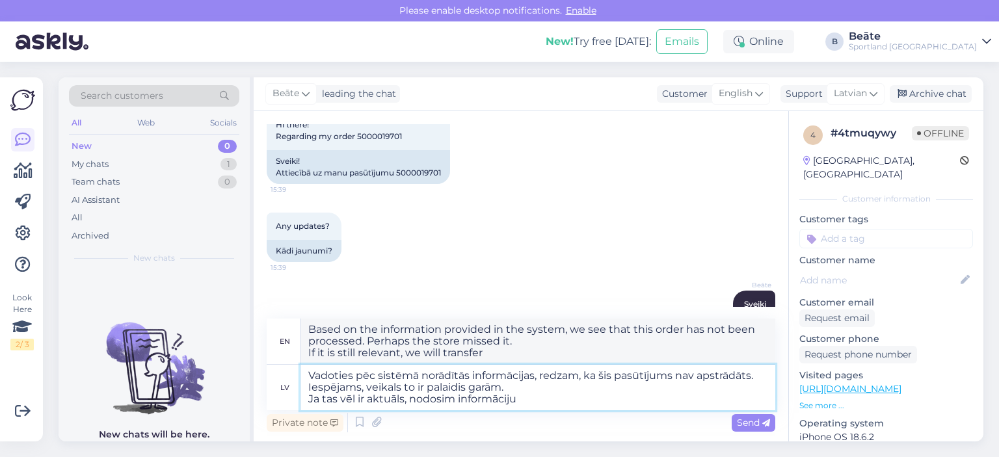
type textarea "Vadoties pēc sistēmā norādītās informācijas, redzam, ka šis pasūtījums nav apst…"
type textarea "Based on the information provided in the system, we see that this order has not…"
type textarea "Vadoties pēc sistēmā norādītās informācijas, redzam, ka šis pasūtījums nav apst…"
type textarea "Based on the information provided in the system, we see that this order has not…"
type textarea "Vadoties pēc sistēmā norādītās informācijas, redzam, ka šis pasūtījums nav apst…"
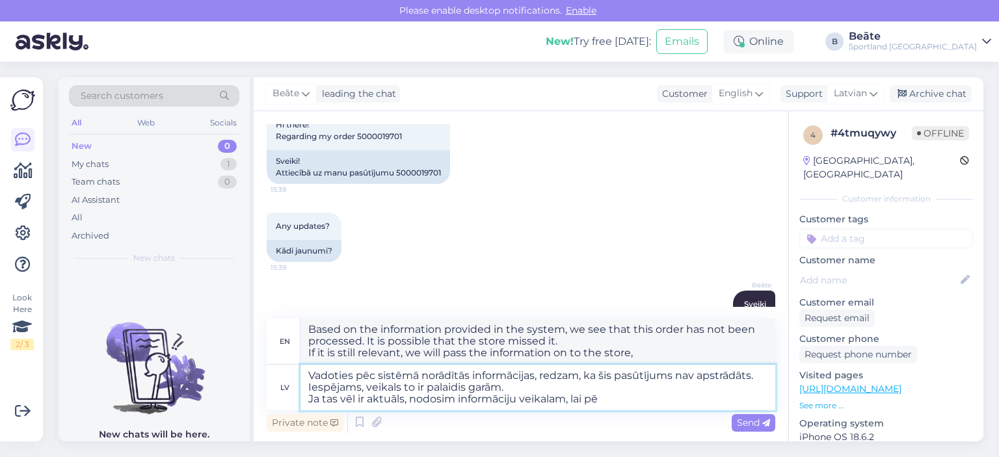
type textarea "Based on the information provided in the system, we see that this order has not…"
type textarea "Vadoties pēc sistēmā norādītās informācijas, redzam, ka šis pasūtījums nav apst…"
type textarea "Based on the information provided in the system, we see that this order has not…"
type textarea "Vadoties pēc sistēmā norādītās informācijas, redzam, ka šis pasūtījums nav apst…"
type textarea "Based on the information provided in the system, we see that this order has not…"
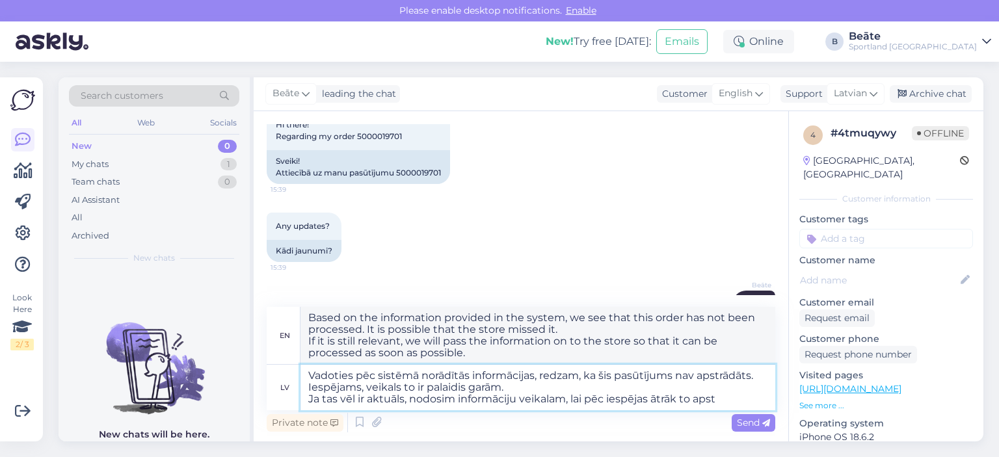
type textarea "Vadoties pēc sistēmā norādītās informācijas, redzam, ka šis pasūtījums nav apst…"
type textarea "Based on the information provided in the system, we see that this order has not…"
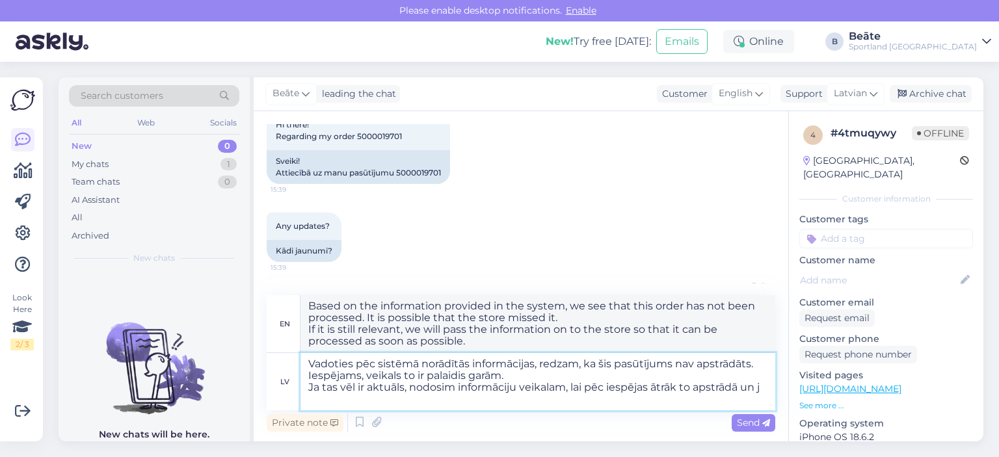
type textarea "Vadoties pēc sistēmā norādītās informācijas, redzam, ka šis pasūtījums nav apst…"
type textarea "Based on the information provided in the system, we see that this order has not…"
type textarea "Vadoties pēc sistēmā norādītās informācijas, redzam, ka šis pasūtījums nav apst…"
type textarea "Based on the information provided in the system, we see that this order has not…"
type textarea "Vadoties pēc sistēmā norādītās informācijas, redzam, ka šis pasūtījums nav apst…"
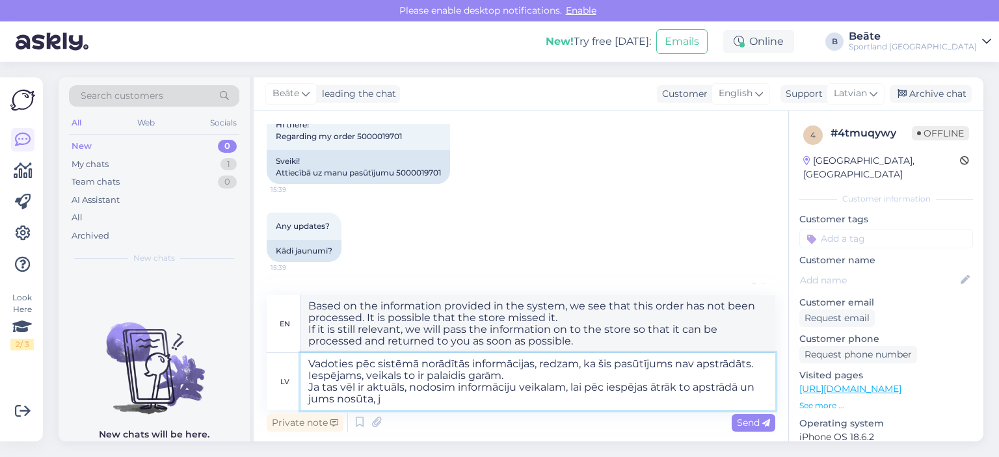
type textarea "Based on the information provided in the system, we see that this order has not…"
type textarea "Vadoties pēc sistēmā norādītās informācijas, redzam, ka šis pasūtījums nav apst…"
type textarea "Based on the information provided in the system, we see that this order has not…"
type textarea "Vadoties pēc sistēmā norādītās informācijas, redzam, ka šis pasūtījums nav apst…"
type textarea "Based on the information provided in the system, we see that this order has not…"
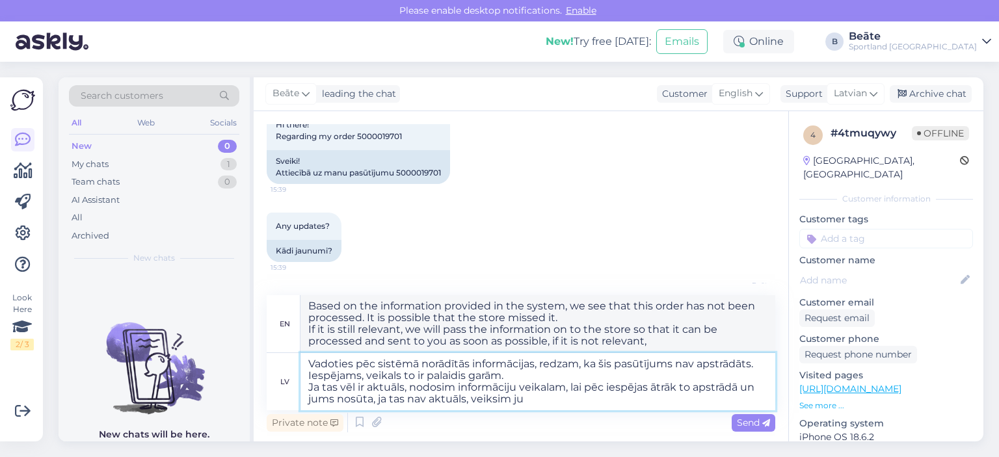
type textarea "Vadoties pēc sistēmā norādītās informācijas, redzam, ka šis pasūtījums nav apst…"
type textarea "Based on the information provided in the system, we see that this order has not…"
type textarea "Vadoties pēc sistēmā norādītās informācijas, redzam, ka šis pasūtījums nav apst…"
type textarea "Based on the information provided in the system, we see that this order has not…"
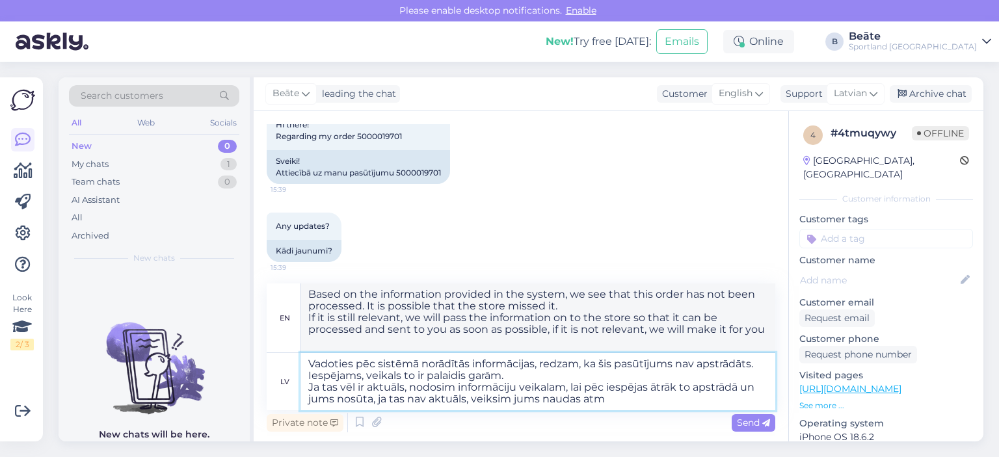
type textarea "Vadoties pēc sistēmā norādītās informācijas, redzam, ka šis pasūtījums nav apst…"
type textarea "Based on the information provided in the system, we see that this order has not…"
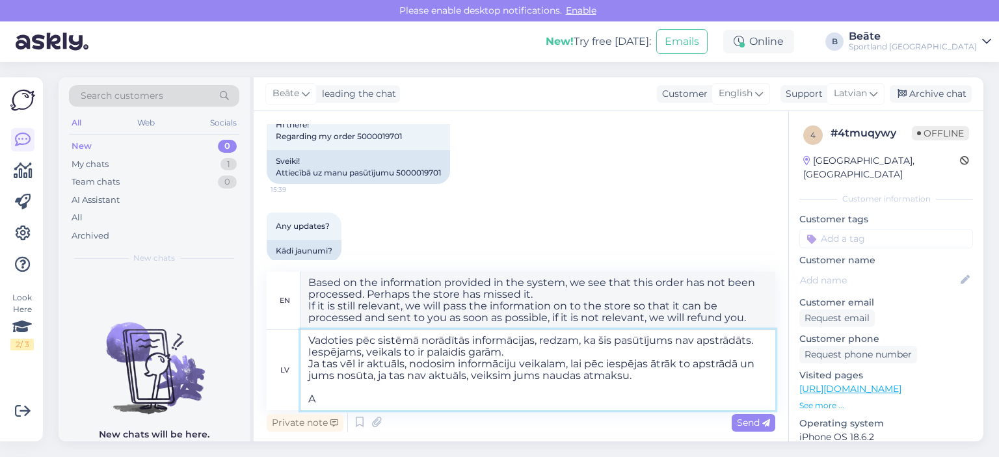
type textarea "Vadoties pēc sistēmā norādītās informācijas, redzam, ka šis pasūtījums nav apst…"
type textarea "Based on the information provided in the system, we see that this order has not…"
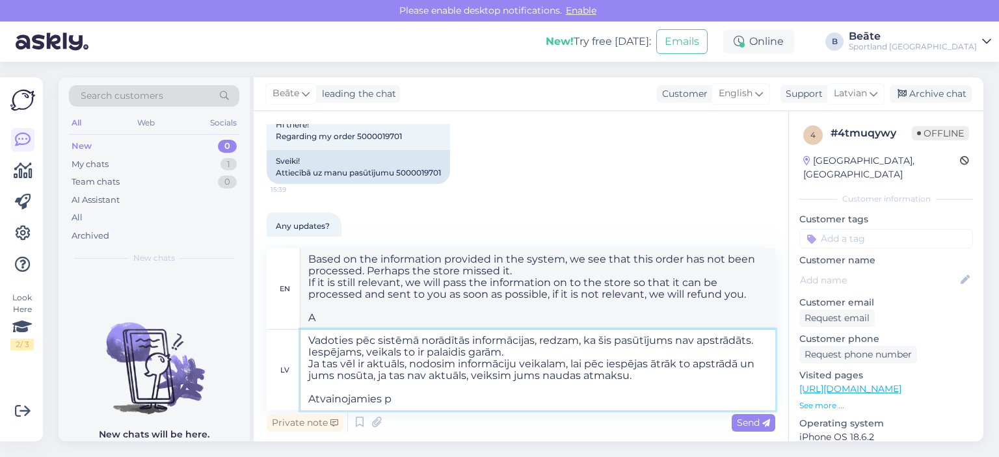
type textarea "Vadoties pēc sistēmā norādītās informācijas, redzam, ka šis pasūtījums nav apst…"
type textarea "Based on the information provided in the system, we see that this order has not…"
type textarea "Vadoties pēc sistēmā norādītās informācijas, redzam, ka šis pasūtījums nav apst…"
type textarea "Based on the information provided in the system, we see that this order has not…"
type textarea "Vadoties pēc sistēmā norādītās informācijas, redzam, ka šis pasūtījums nav apst…"
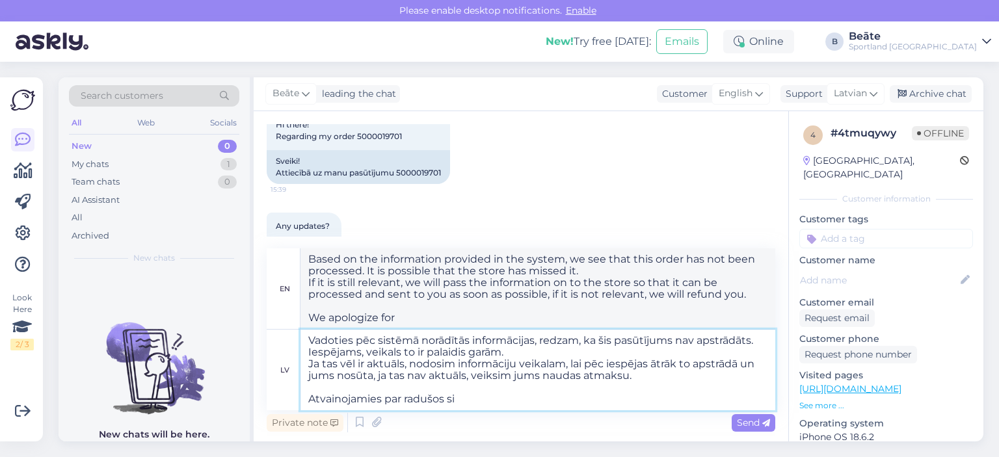
type textarea "Based on the information provided in the system, we see that this order has not…"
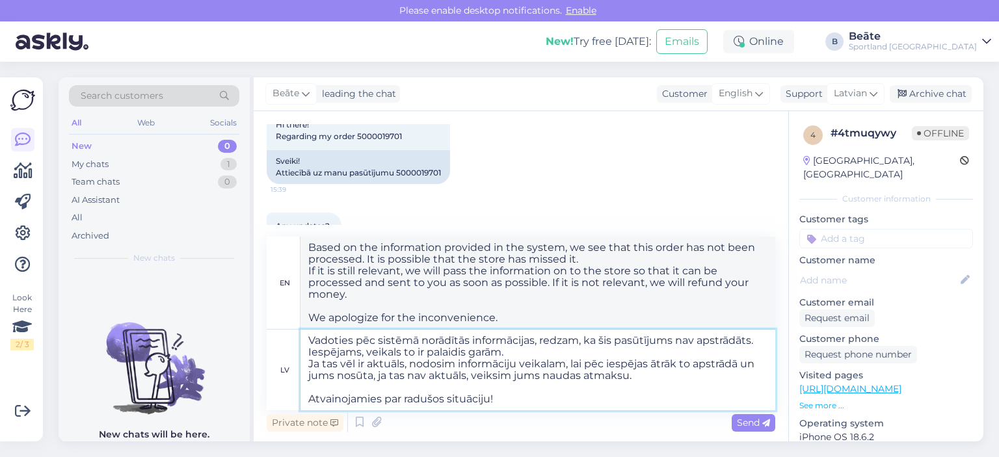
type textarea "Vadoties pēc sistēmā norādītās informācijas, redzam, ka šis pasūtījums nav apst…"
type textarea "Based on the information provided in the system, we see that this order has not…"
drag, startPoint x: 504, startPoint y: 397, endPoint x: 403, endPoint y: 400, distance: 100.9
click at [403, 400] on textarea "Vadoties pēc sistēmā norādītās informācijas, redzam, ka šis pasūtījums nav apst…" at bounding box center [537, 370] width 475 height 81
type textarea "Vadoties pēc sistēmā norādītās informācijas, redzam, ka šis pasūtījums nav apst…"
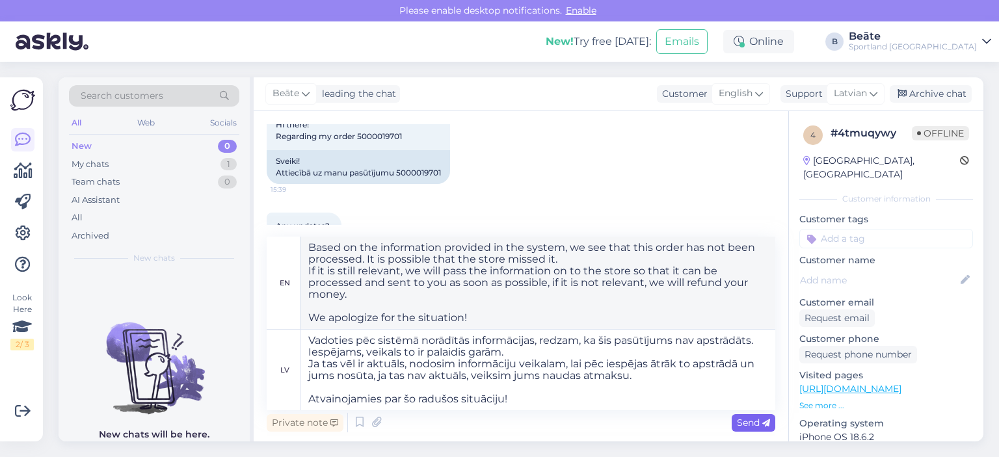
click at [753, 418] on span "Send" at bounding box center [753, 423] width 33 height 12
type textarea "Based on the information provided in the system, we see that this order has not…"
click at [747, 423] on span "Send" at bounding box center [753, 423] width 33 height 12
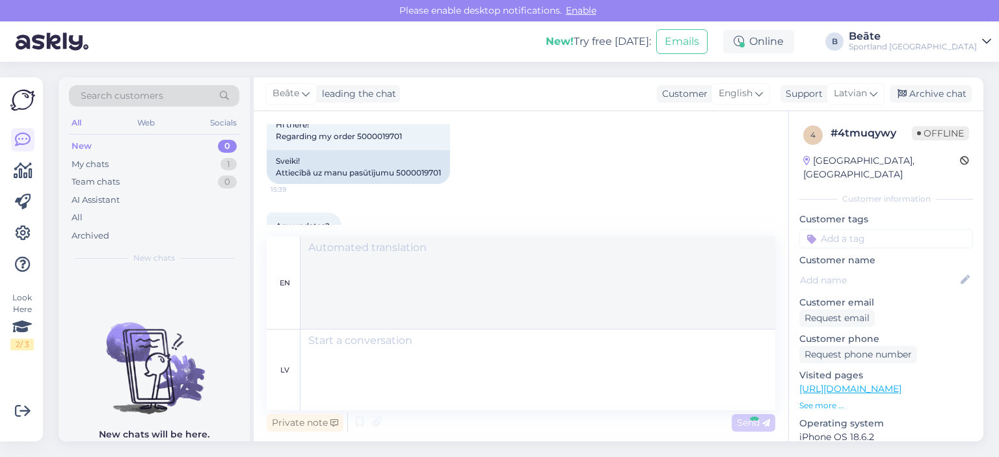
scroll to position [324, 0]
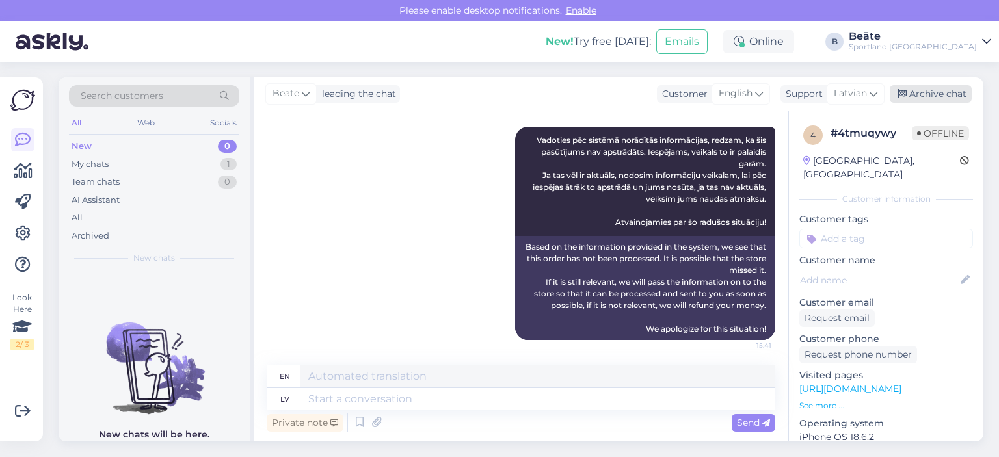
click at [928, 94] on div "Archive chat" at bounding box center [931, 94] width 82 height 18
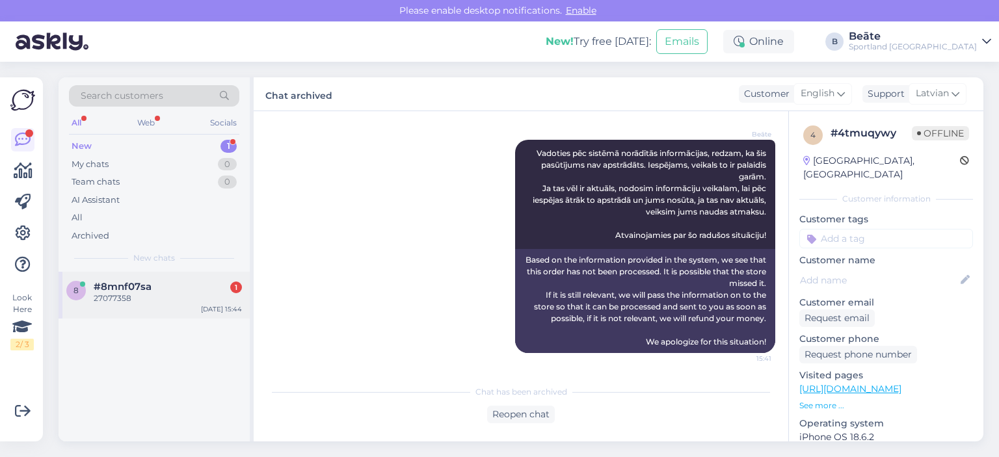
click at [182, 281] on div "#8mnf07sa 1" at bounding box center [168, 287] width 148 height 12
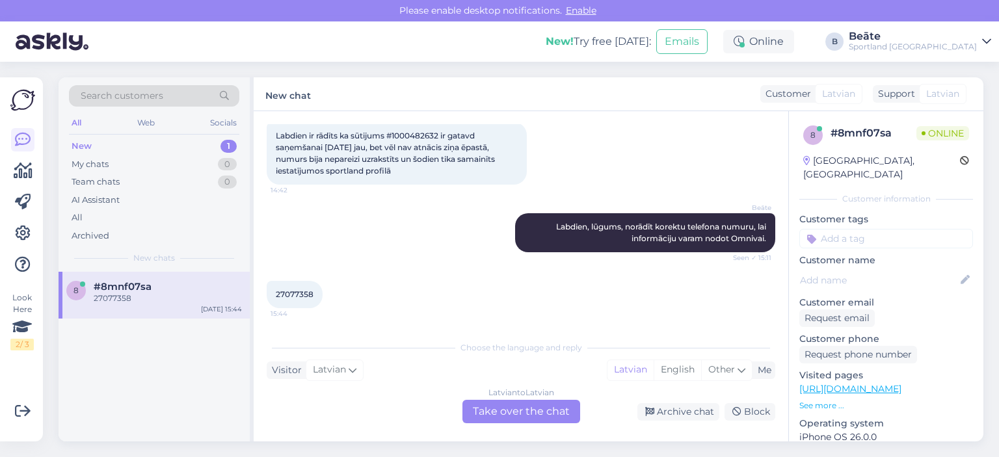
scroll to position [70, 0]
click at [526, 411] on div "Latvian to Latvian Take over the chat" at bounding box center [521, 411] width 118 height 23
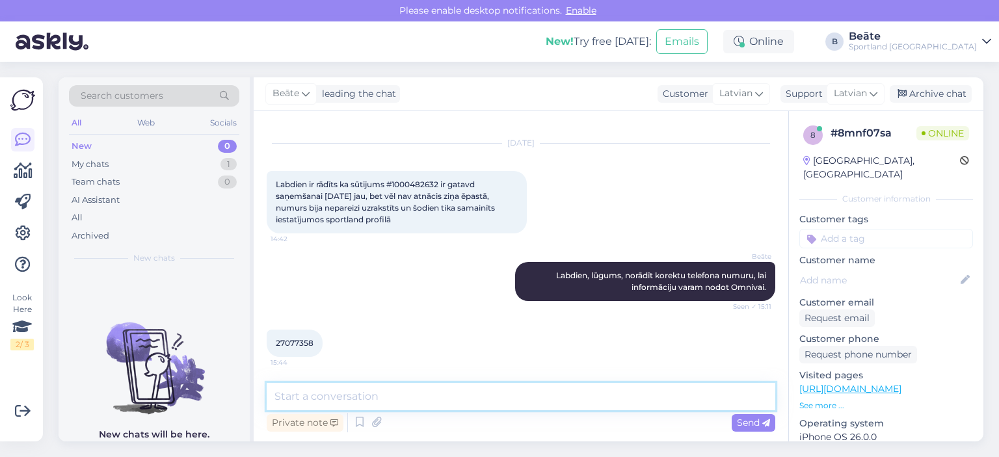
click at [516, 405] on textarea at bounding box center [521, 396] width 509 height 27
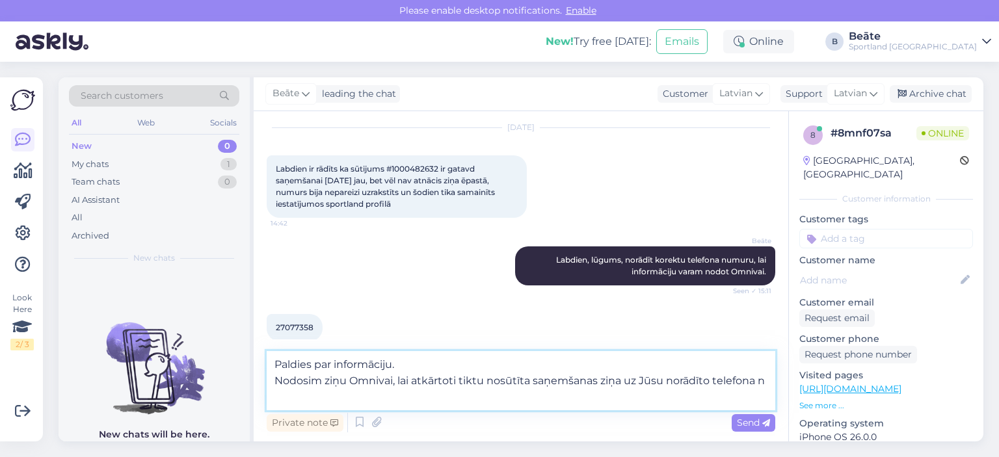
scroll to position [54, 0]
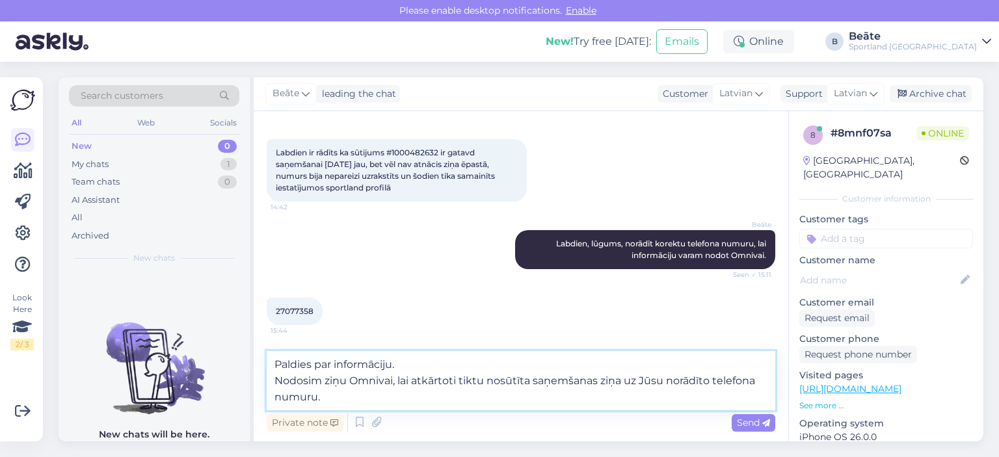
type textarea "Paldies par informāciju. Nodosim ziņu Omnivai, lai atkārtoti tiktu nosūtīta saņ…"
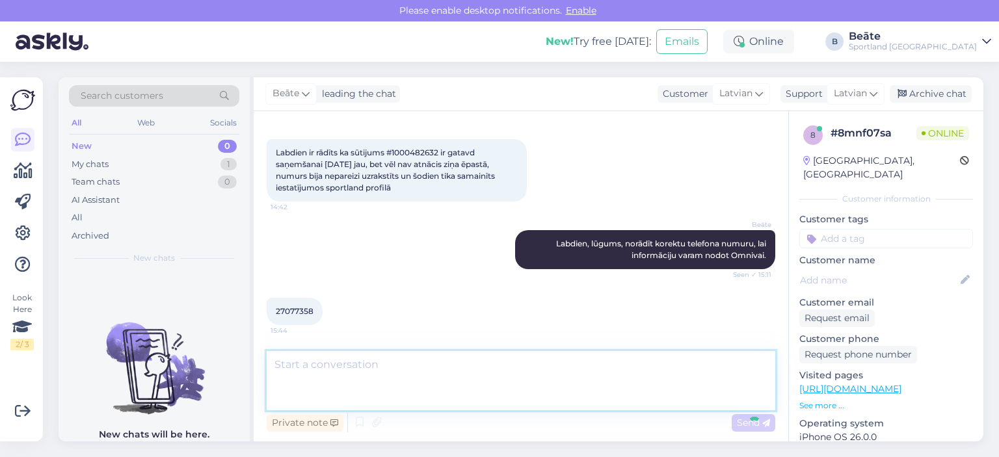
scroll to position [101, 0]
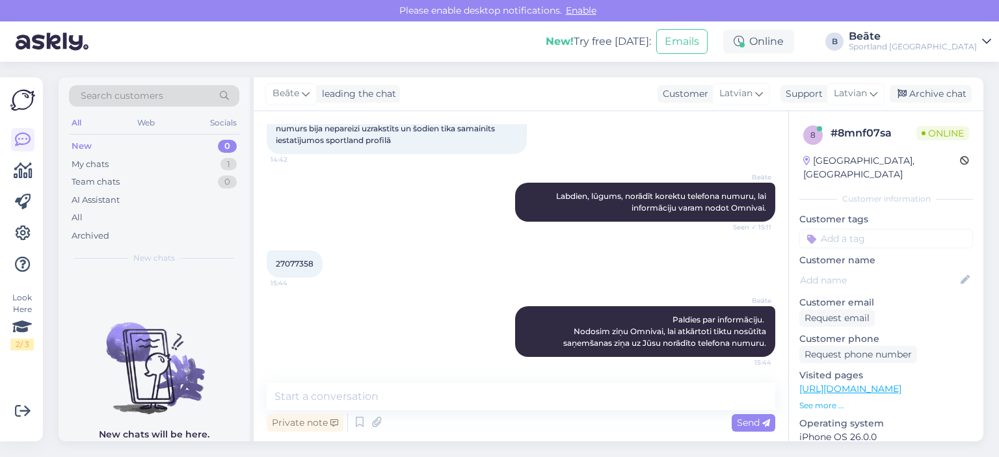
click at [376, 209] on div "[PERSON_NAME], lūgums, norādīt korektu telefona numuru, lai informāciju varam n…" at bounding box center [521, 202] width 509 height 68
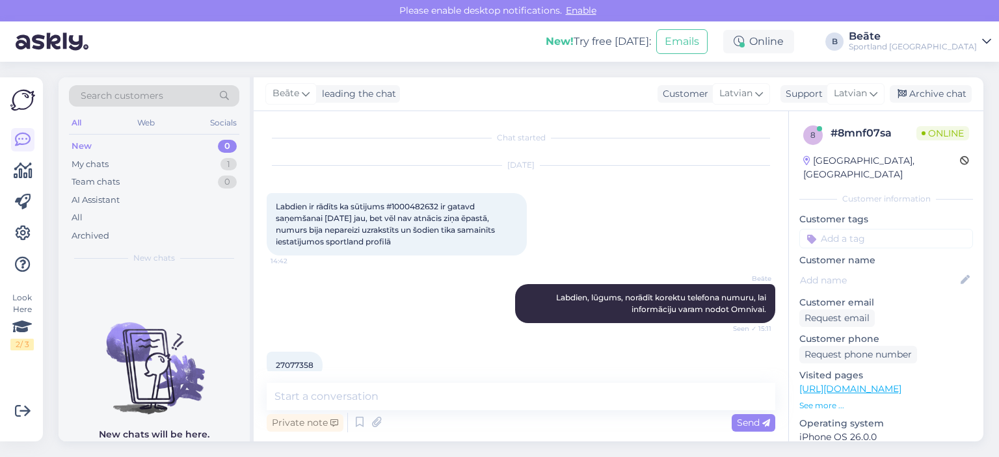
click at [414, 208] on span "Labdien ir rādīts ka sūtijums #1000482632 ir gatavd saņemšanai [DATE] jau, bet …" at bounding box center [386, 224] width 221 height 45
copy span "1000482632"
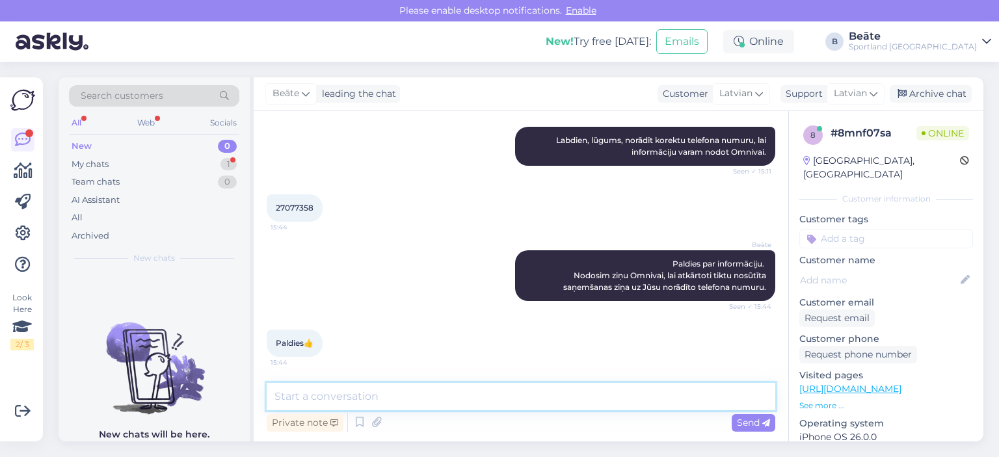
click at [466, 395] on textarea at bounding box center [521, 396] width 509 height 27
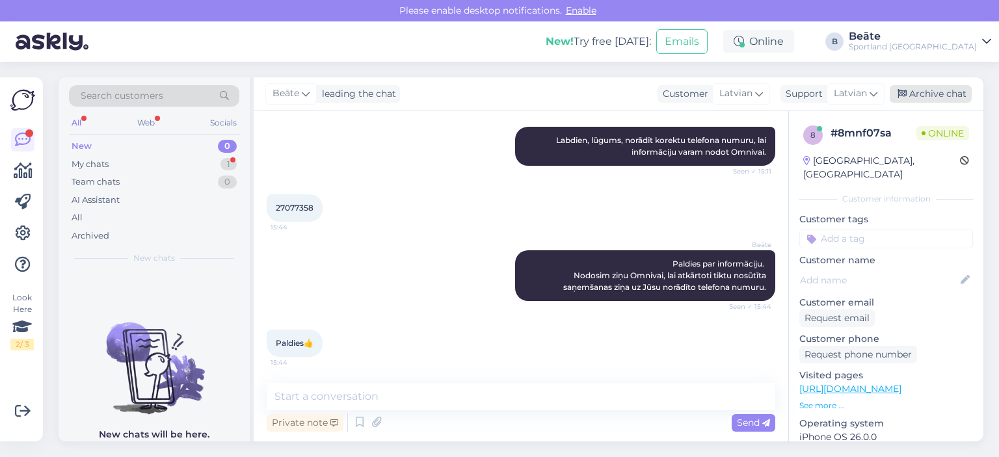
click at [918, 95] on div "Archive chat" at bounding box center [931, 94] width 82 height 18
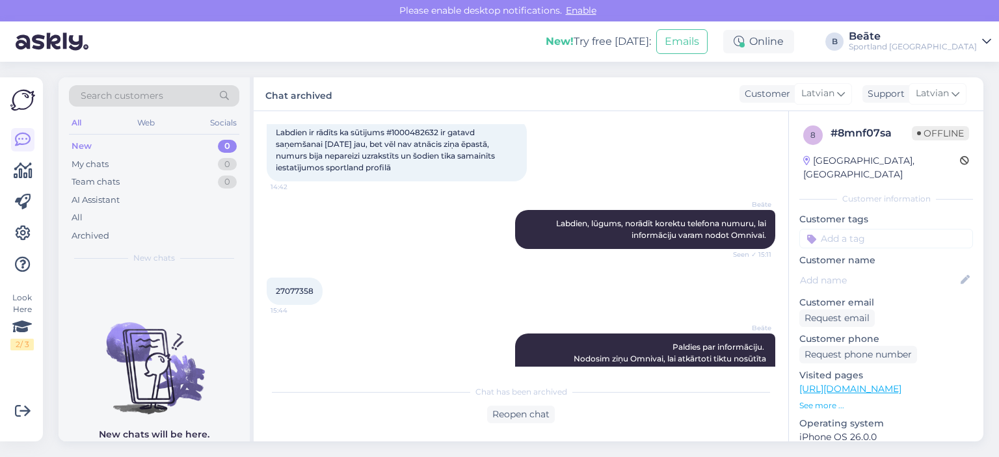
scroll to position [130, 0]
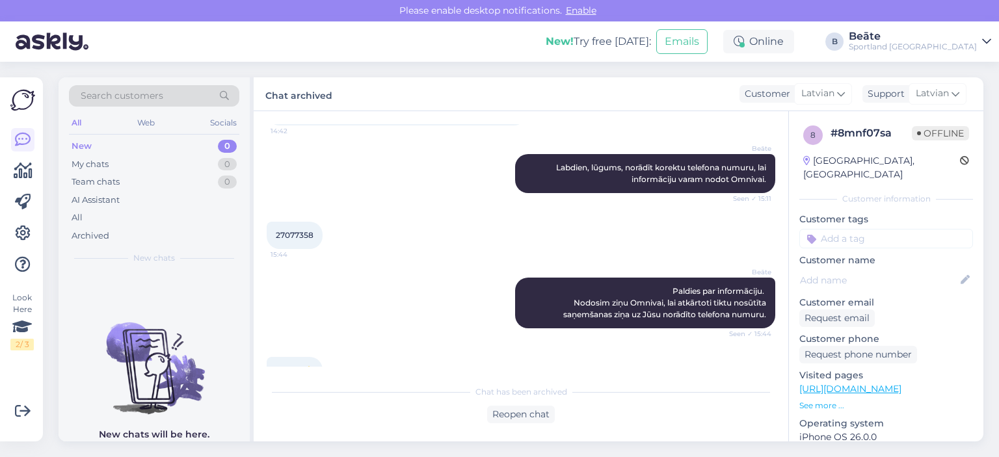
click at [295, 231] on span "27077358" at bounding box center [295, 235] width 38 height 10
copy div "27077358 15:44"
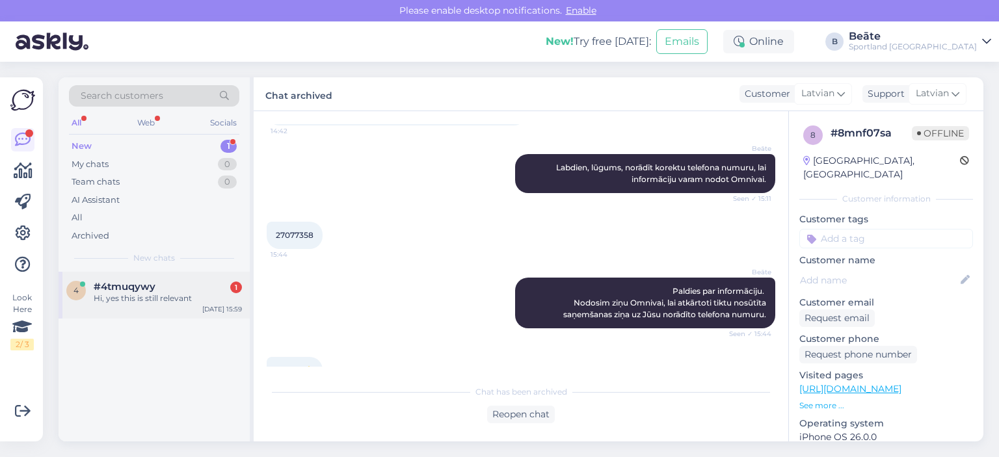
click at [180, 294] on div "Hi, yes this is still relevant" at bounding box center [168, 299] width 148 height 12
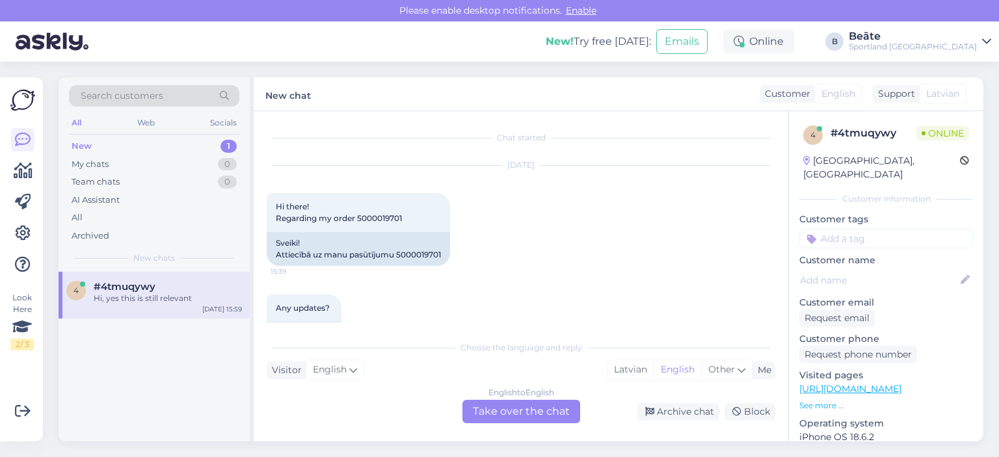
scroll to position [433, 0]
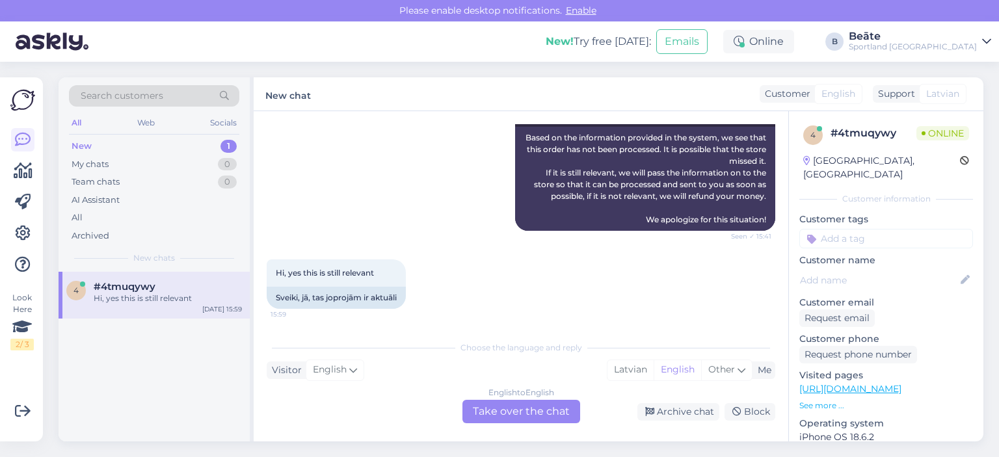
click at [537, 410] on div "English to English Take over the chat" at bounding box center [521, 411] width 118 height 23
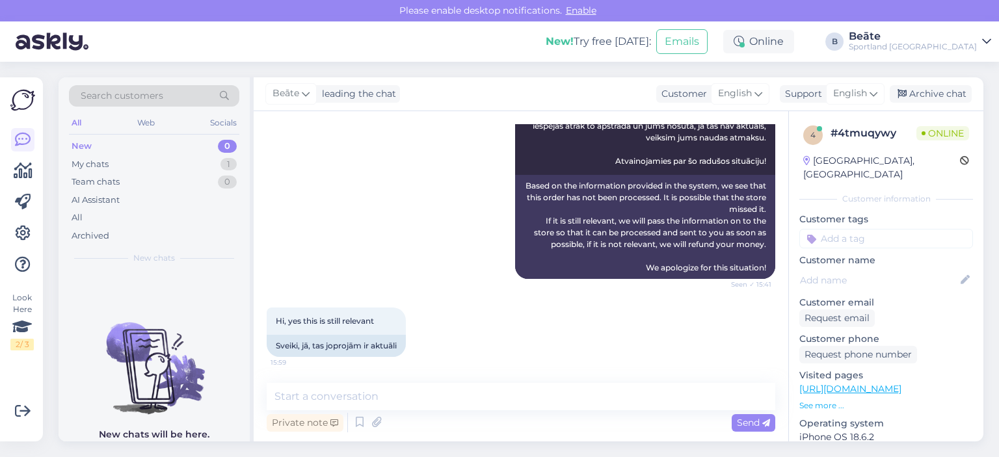
scroll to position [398, 0]
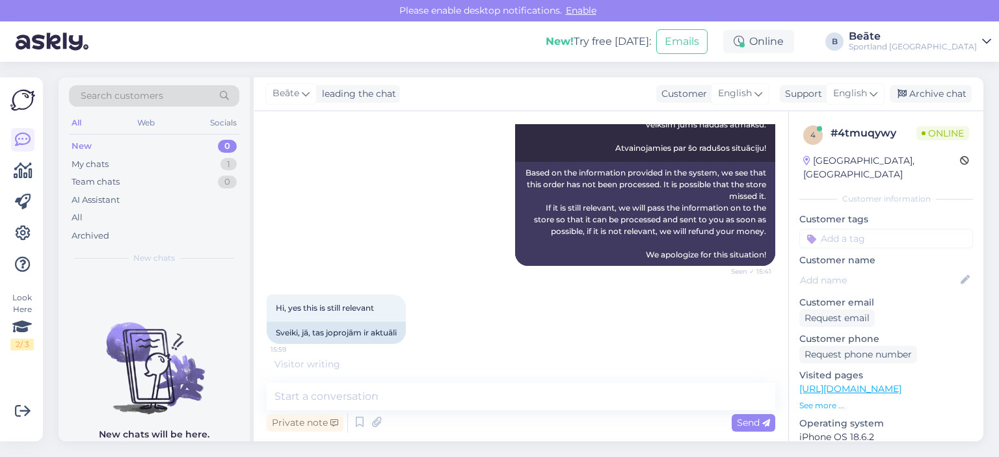
click at [537, 410] on div "Private note Send" at bounding box center [521, 422] width 509 height 25
click at [546, 397] on textarea at bounding box center [521, 396] width 509 height 27
click at [855, 82] on div "[PERSON_NAME] leading the chat Customer English Arabic Belarusian Bulgarian Chi…" at bounding box center [619, 94] width 730 height 34
click at [855, 93] on span "English" at bounding box center [850, 94] width 34 height 14
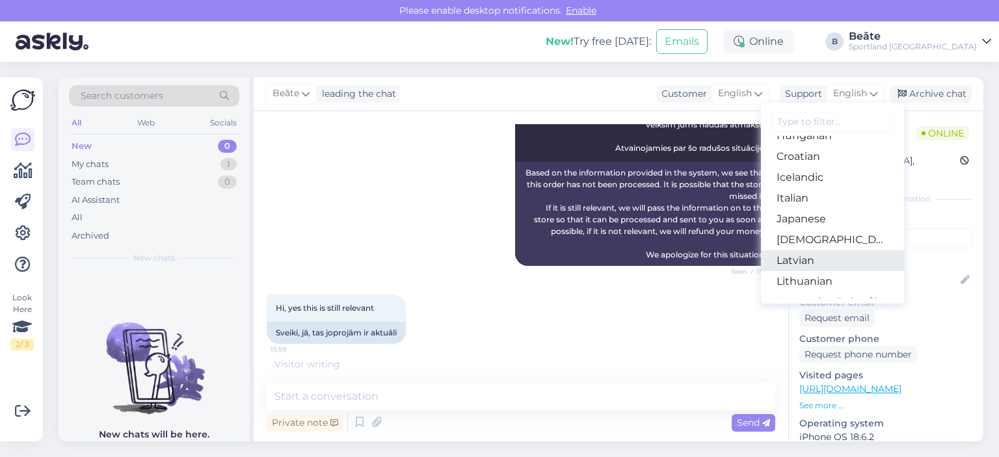
click at [820, 257] on link "Latvian" at bounding box center [832, 260] width 143 height 21
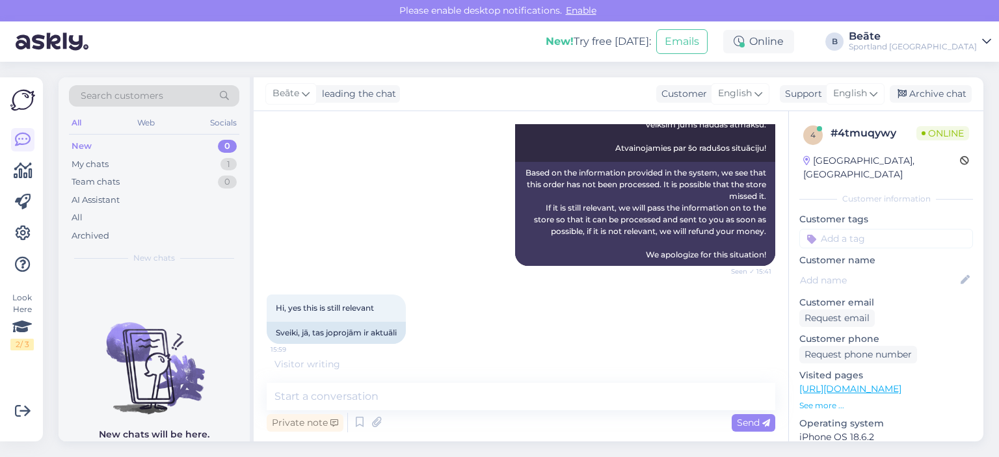
scroll to position [416, 0]
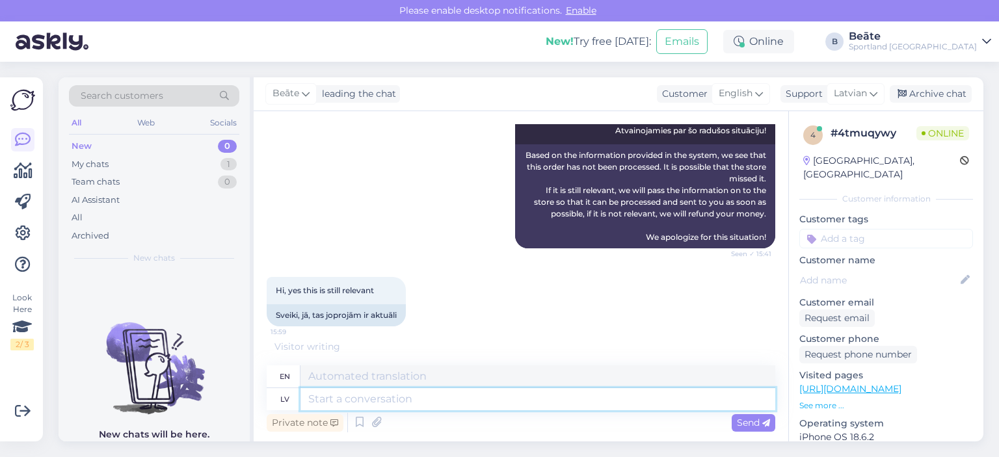
click at [602, 400] on textarea at bounding box center [537, 399] width 475 height 22
type textarea "Nodosim i"
type textarea "Let's pass it on."
type textarea "Nodosim informāciju v"
type textarea "Let's pass on the information."
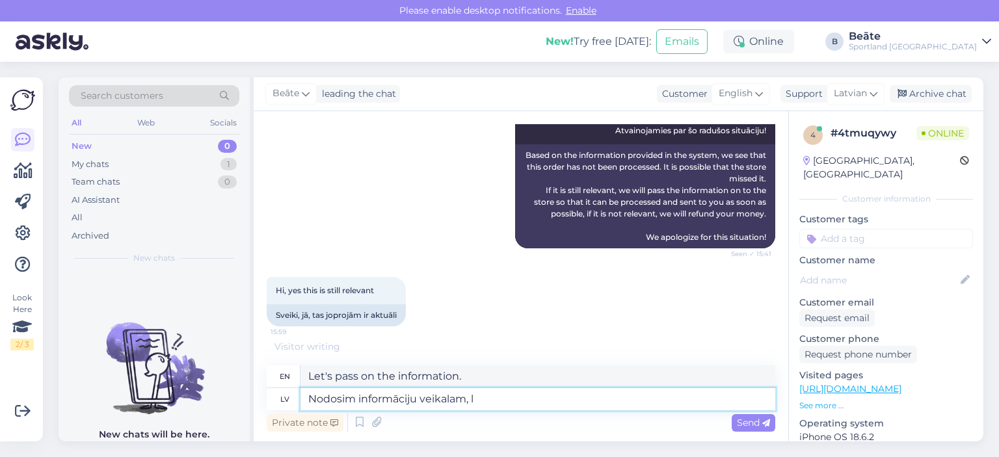
type textarea "Nodosim informāciju veikalam, la"
type textarea "We will pass the information to the store,"
type textarea "Nodosim informāciju veikalam, lai p"
type textarea "We will pass the information to the store so"
type textarea "Nodosim informāciju veikalam, lai pēc i"
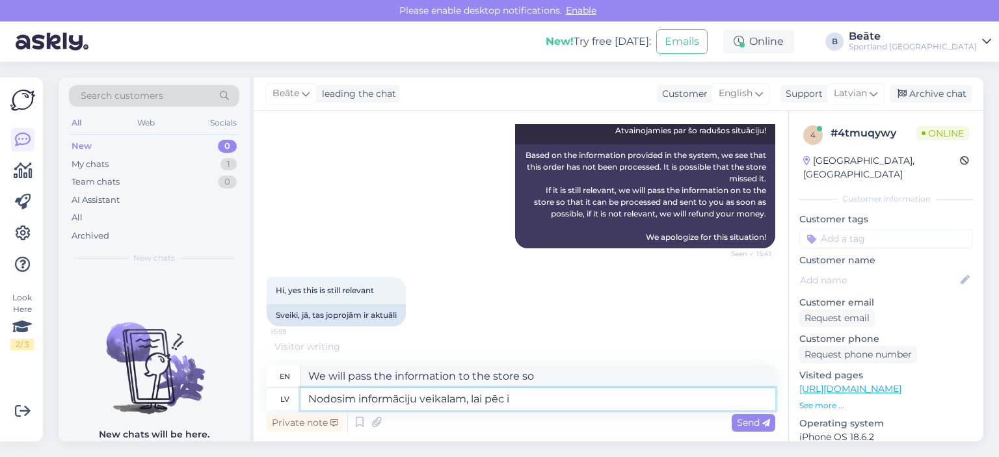
type textarea "We will pass the information on to the store so that after"
type textarea "Nodosim informāciju veikalam, lai pēc iespējas ā"
type textarea "We will pass the information on to the store so that it can be"
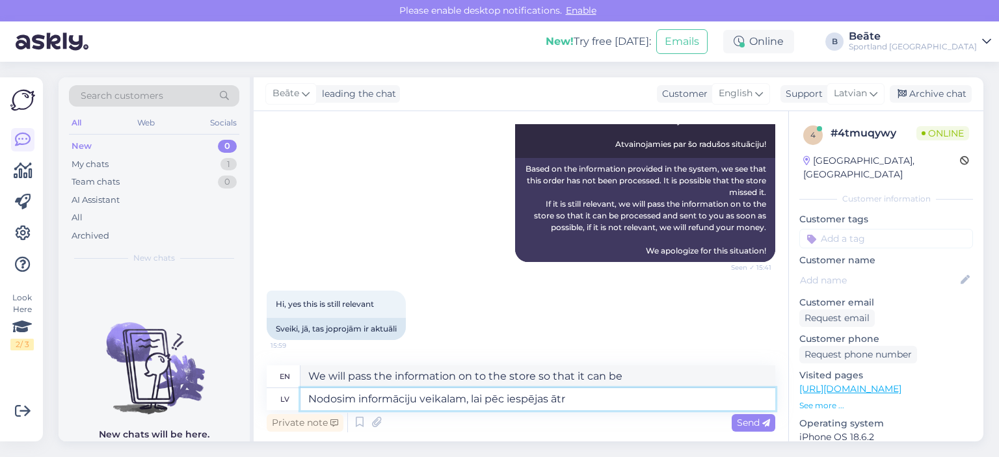
scroll to position [492, 0]
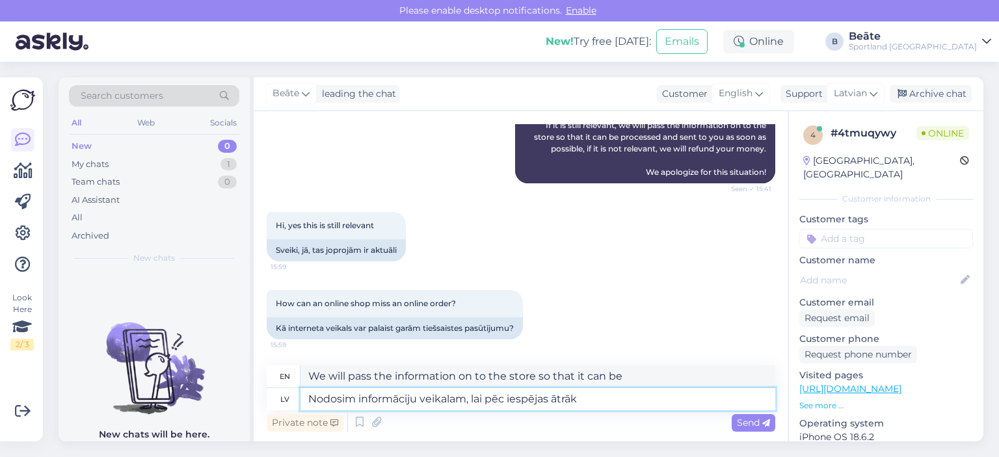
type textarea "Nodosim informāciju veikalam, lai pēc iespējas ātrāk"
type textarea "We will pass the information on to the store so that it can be delivered as soo…"
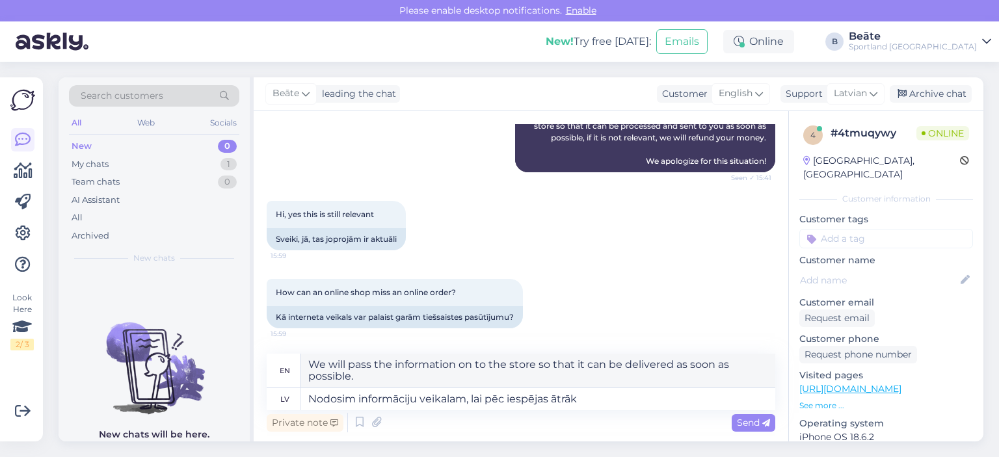
click at [442, 184] on div "[PERSON_NAME] Vadoties pēc sistēmā norādītās informācijas, redzam, ka šis pasūt…" at bounding box center [521, 66] width 509 height 242
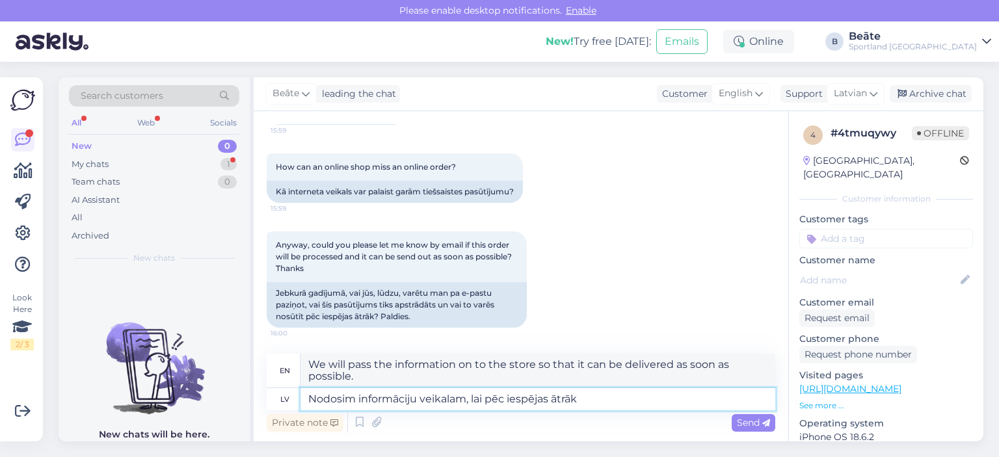
click at [620, 399] on textarea "Nodosim informāciju veikalam, lai pēc iespējas ātrāk" at bounding box center [537, 399] width 475 height 22
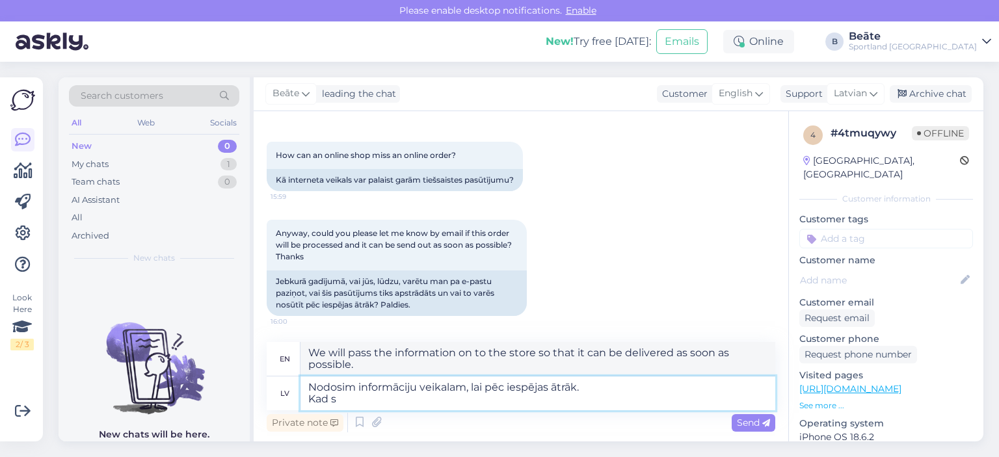
type textarea "Nodosim informāciju veikalam, lai pēc iespējas ātrāk. Kad sa"
type textarea "We will pass the information on to the store as soon as possible. When"
type textarea "Nodosim informāciju veikalam, lai pēc iespējas ātrāk. Kad saņemsim ap"
type textarea "We will pass the information on to the store as soon as possible. When will we …"
type textarea "Nodosim informāciju veikalam, lai pēc iespējas ātrāk. Kad saņemsim apstiprināju…"
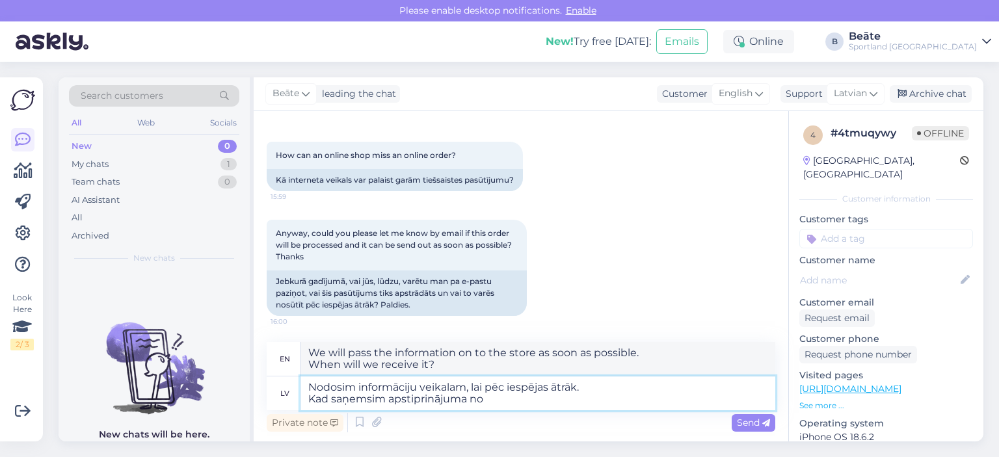
type textarea "We will pass the information on to the store as soon as possible. When we recei…"
type textarea "Nodosim informāciju veikalam, lai pēc iespējas ātrāk. Kad saņemsim apstiprināju…"
type textarea "We will pass the information on to the store as soon as possible. Once we recei…"
type textarea "Nodosim informāciju veikalam, lai pēc iespējas ātrāk. Kad saņemsim apstiprināju…"
type textarea "We will pass the information on to the store as soon as possible. We will conta…"
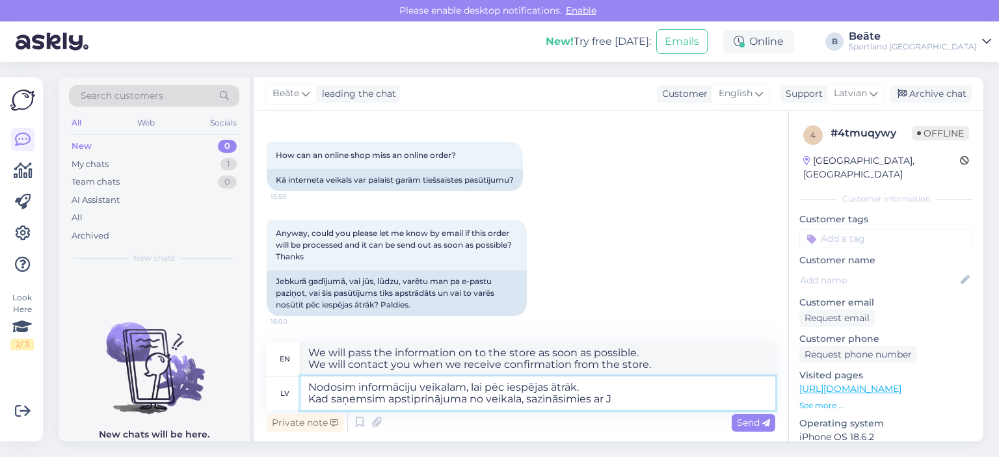
type textarea "Nodosim informāciju veikalam, lai pēc iespējas ātrāk. Kad saņemsim apstiprināju…"
type textarea "We will pass the information on to the store as soon as possible. Once we recei…"
type textarea "Nodosim informāciju veikalam, lai pēc iespējas ātrāk. Kad saņemsim apstiprināju…"
click at [751, 421] on span "Send" at bounding box center [753, 423] width 33 height 12
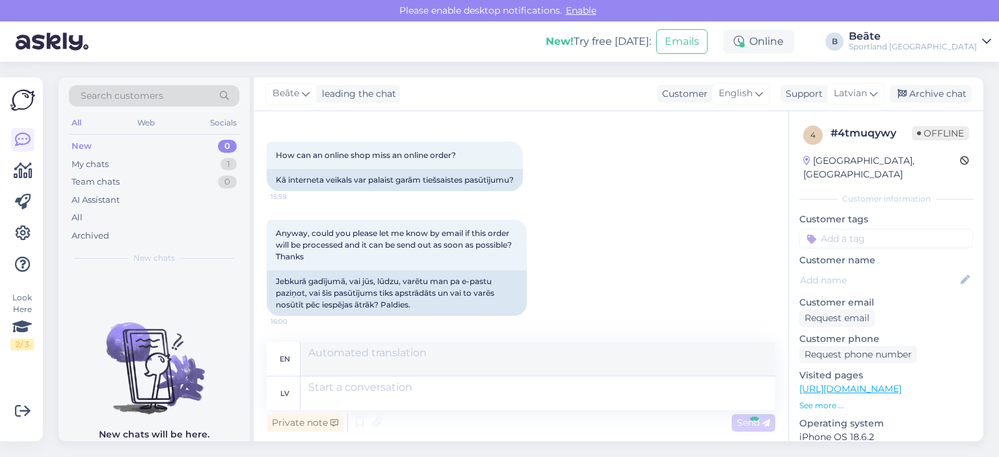
scroll to position [753, 0]
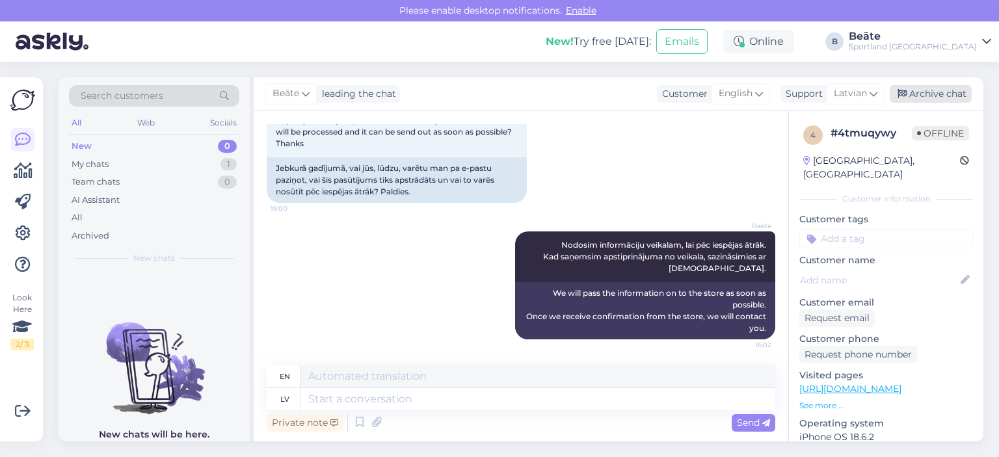
click at [940, 96] on div "Archive chat" at bounding box center [931, 94] width 82 height 18
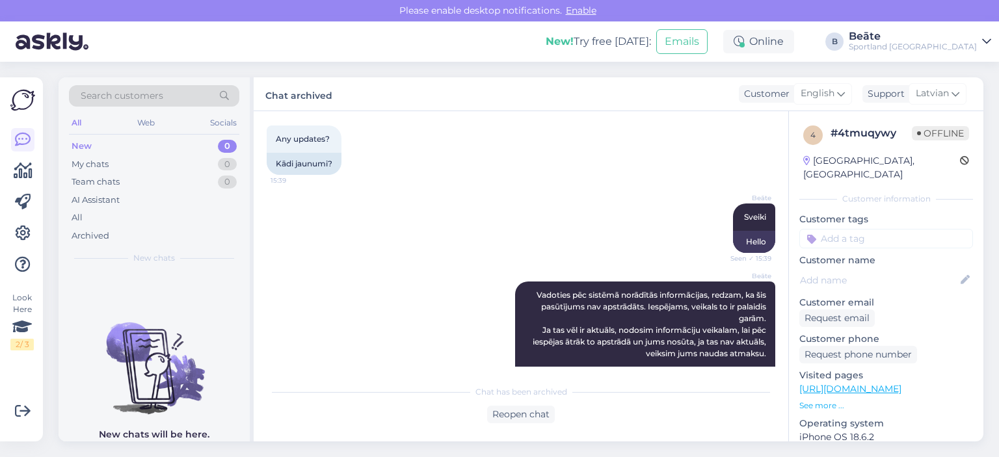
scroll to position [90, 0]
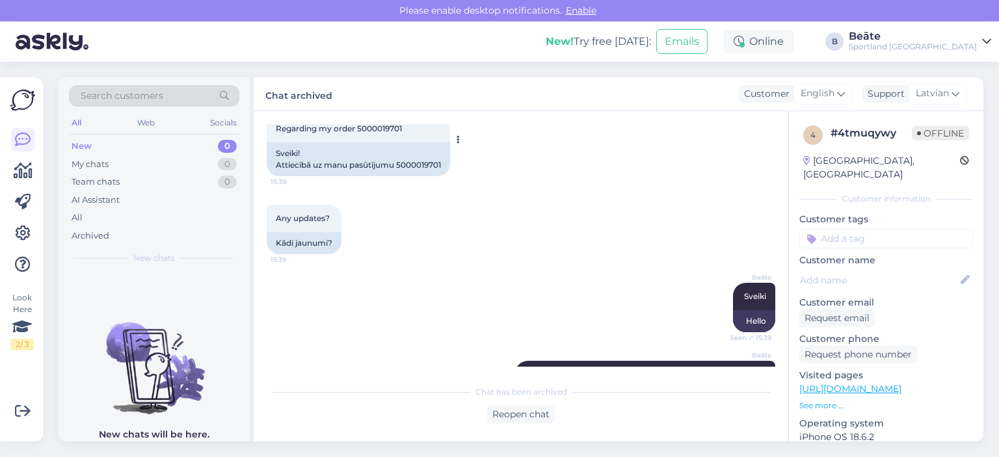
click at [427, 164] on div "Sveiki! Attiecībā uz manu pasūtījumu 5000019701" at bounding box center [358, 159] width 183 height 34
copy div "5000019701"
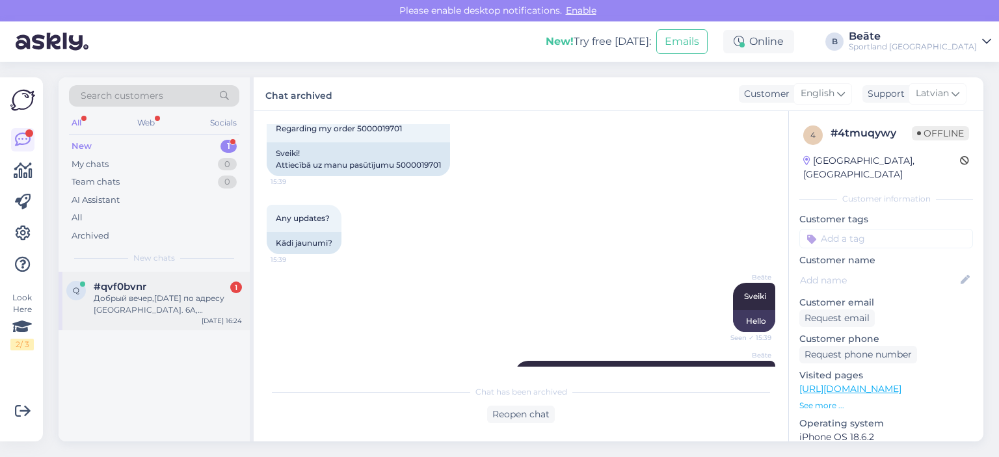
click at [165, 293] on div "Добрый вечер,[DATE] по адресу [GEOGRAPHIC_DATA]. 6A, [GEOGRAPHIC_DATA], 51288 K…" at bounding box center [168, 304] width 148 height 23
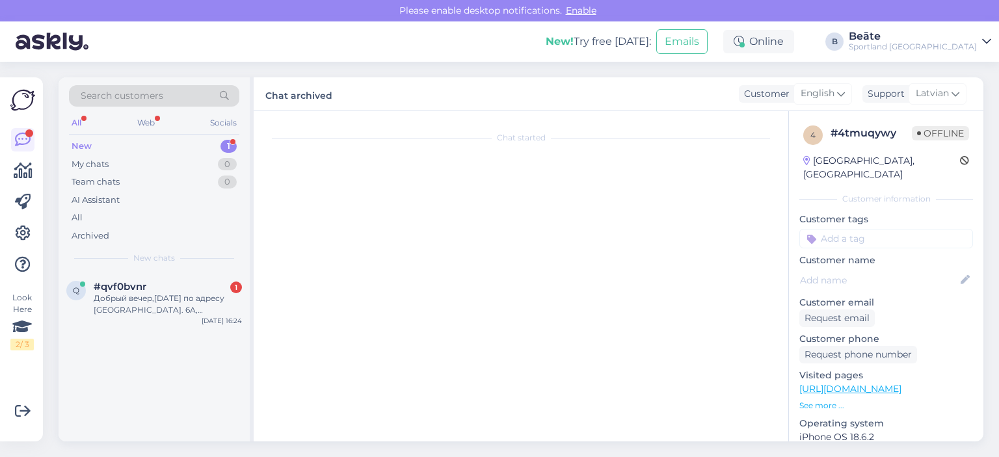
scroll to position [0, 0]
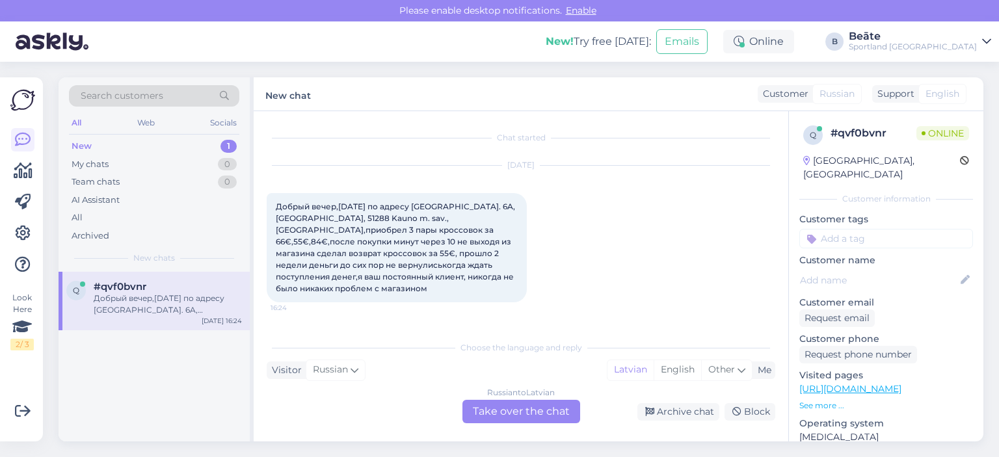
click at [551, 409] on div "Russian to Latvian Take over the chat" at bounding box center [521, 411] width 118 height 23
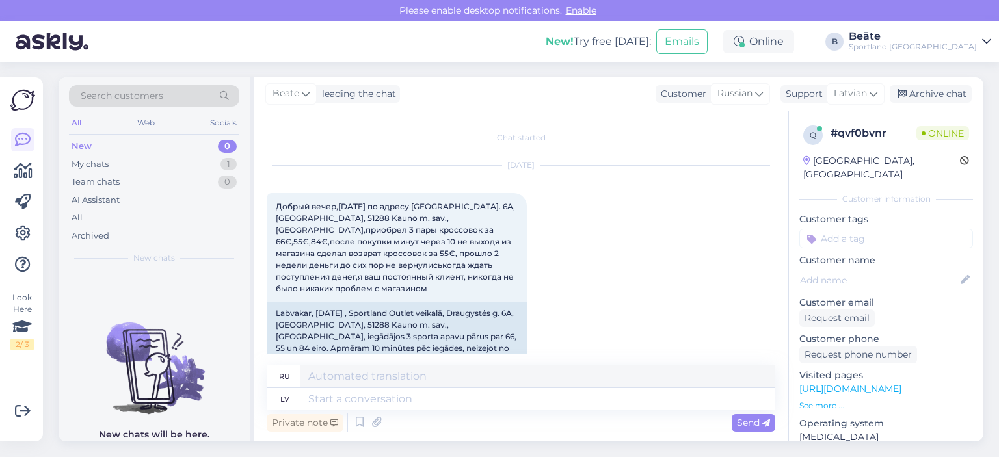
scroll to position [55, 0]
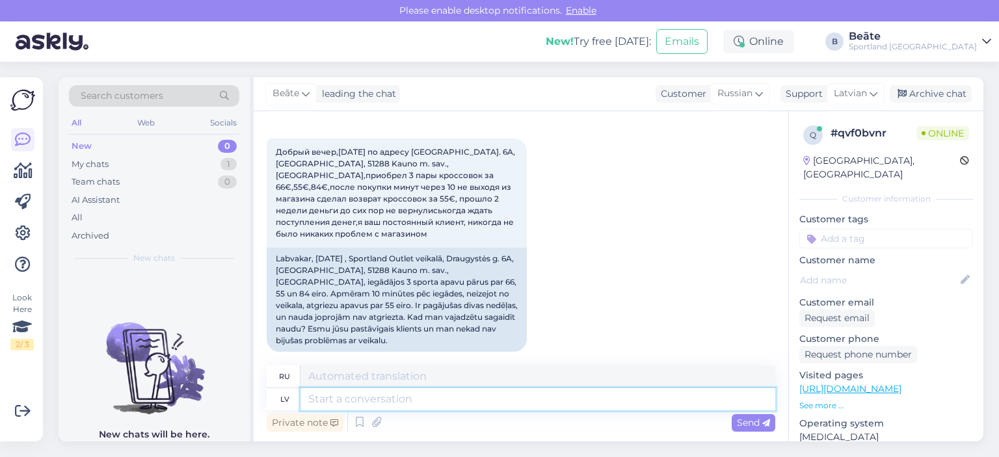
click at [436, 401] on textarea at bounding box center [537, 399] width 475 height 22
type textarea "Labdien, lū"
type textarea "Привет,"
type textarea "Labdien, lūgums, sazin"
type textarea "Здравствуйте, пожалуйста,"
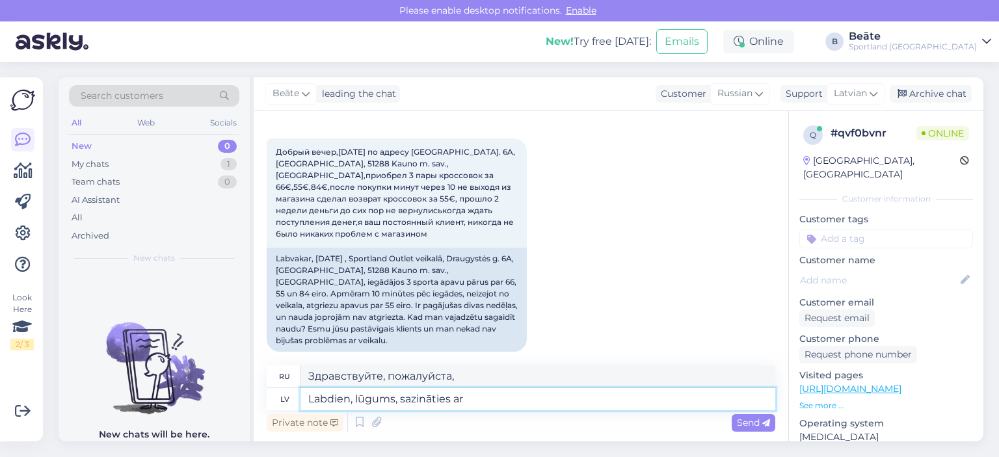
type textarea "Labdien, lūgums, sazināties ar"
type textarea "Здравствуйте, свяжитесь со мной."
paste textarea "[EMAIL_ADDRESS][DOMAIN_NAME]"
type textarea "Labdien, lūgums, sazināties ar [EMAIL_ADDRESS][DOMAIN_NAME]"
type textarea "Здравствуйте, свяжитесь с нами по [EMAIL_ADDRESS][DOMAIN_NAME]"
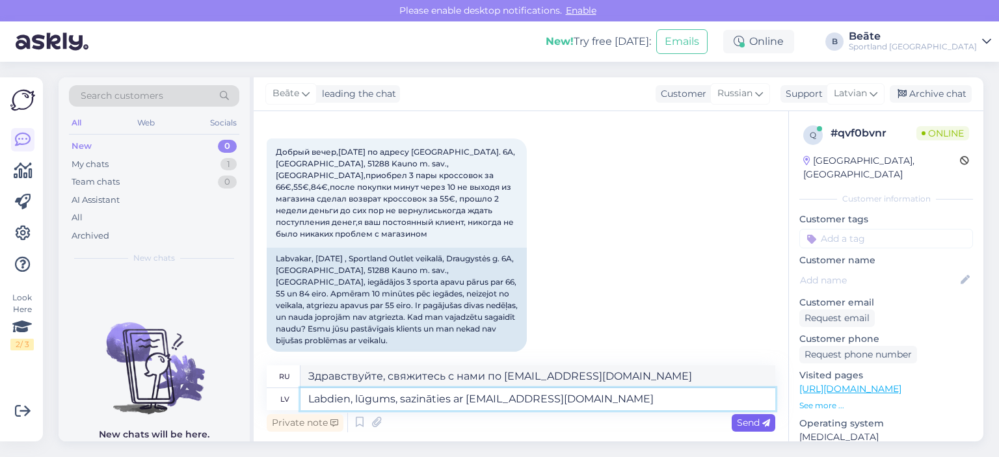
type textarea "Labdien, lūgums, sazināties ar [EMAIL_ADDRESS][DOMAIN_NAME]"
click at [753, 423] on span "Send" at bounding box center [753, 423] width 33 height 12
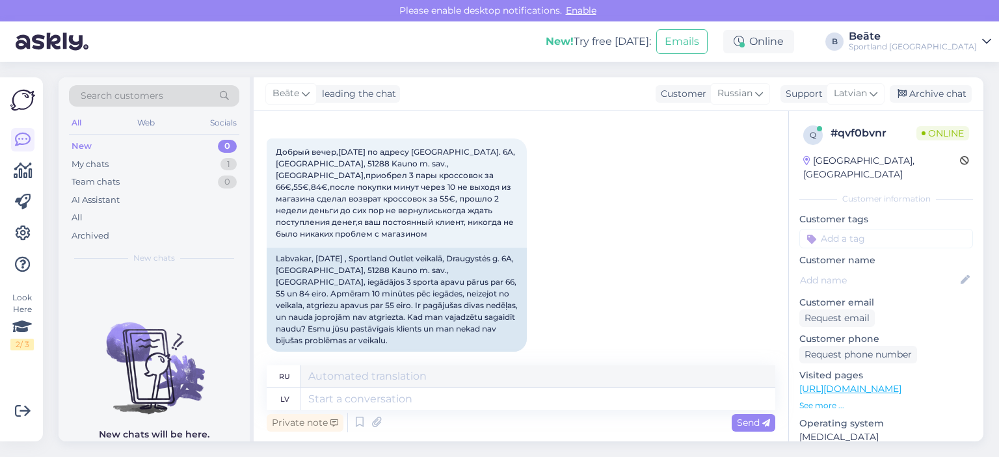
scroll to position [144, 0]
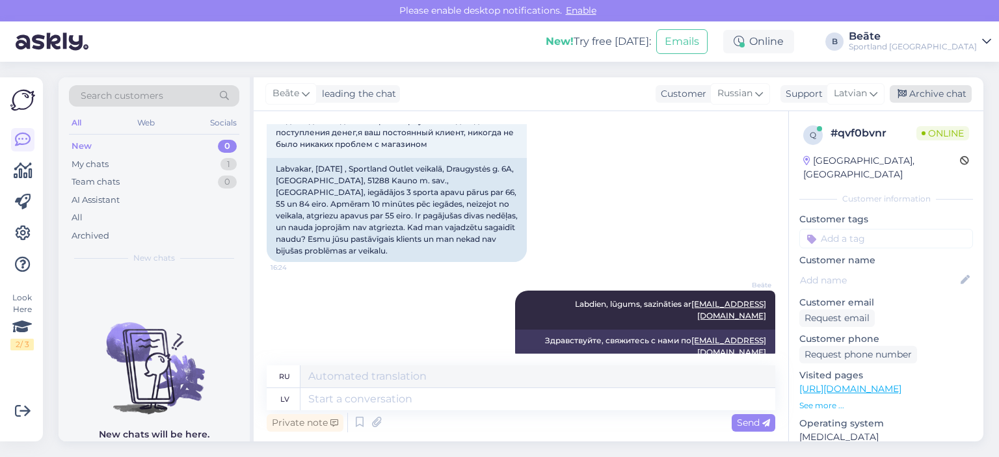
click at [921, 93] on div "Archive chat" at bounding box center [931, 94] width 82 height 18
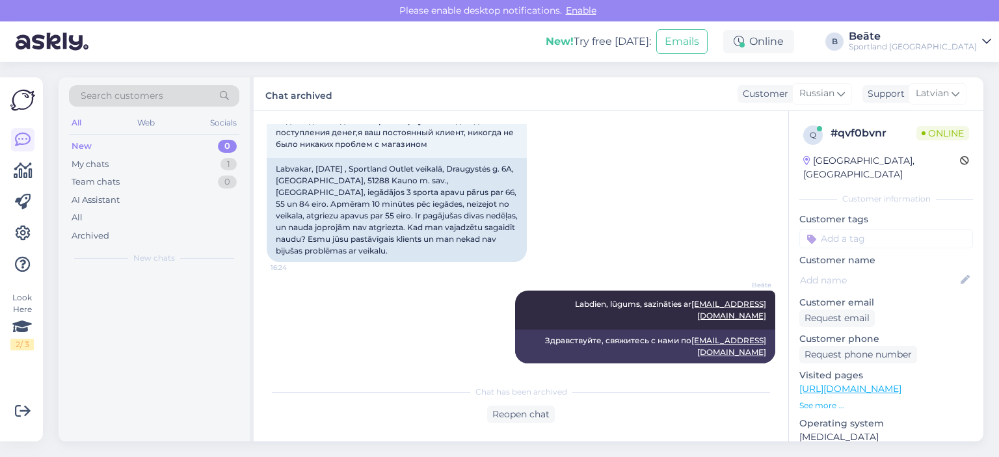
scroll to position [131, 0]
